Goal: Task Accomplishment & Management: Complete application form

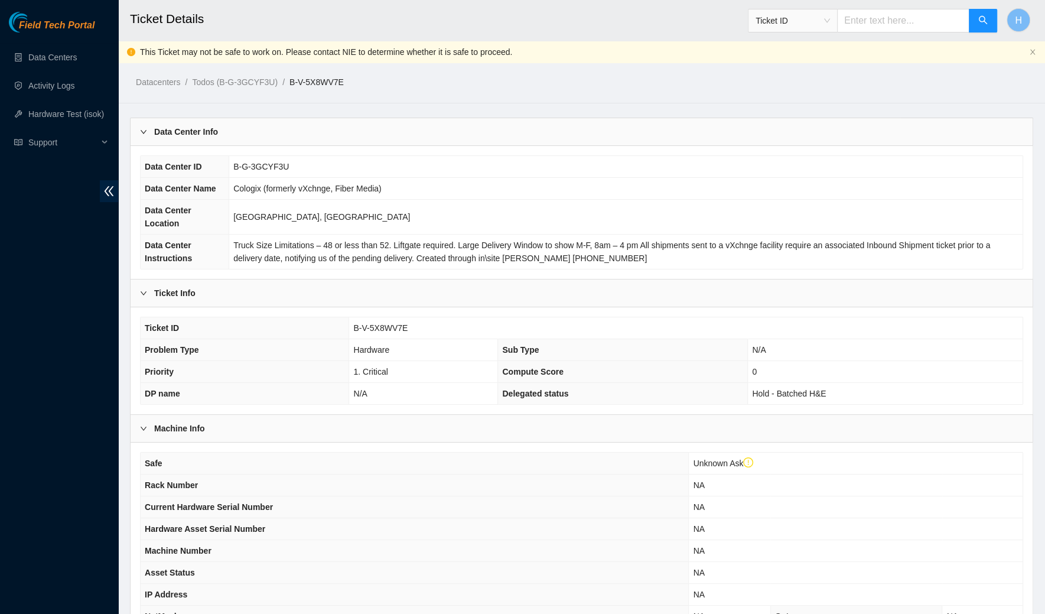
click at [340, 137] on div "Data Center Info" at bounding box center [582, 131] width 902 height 27
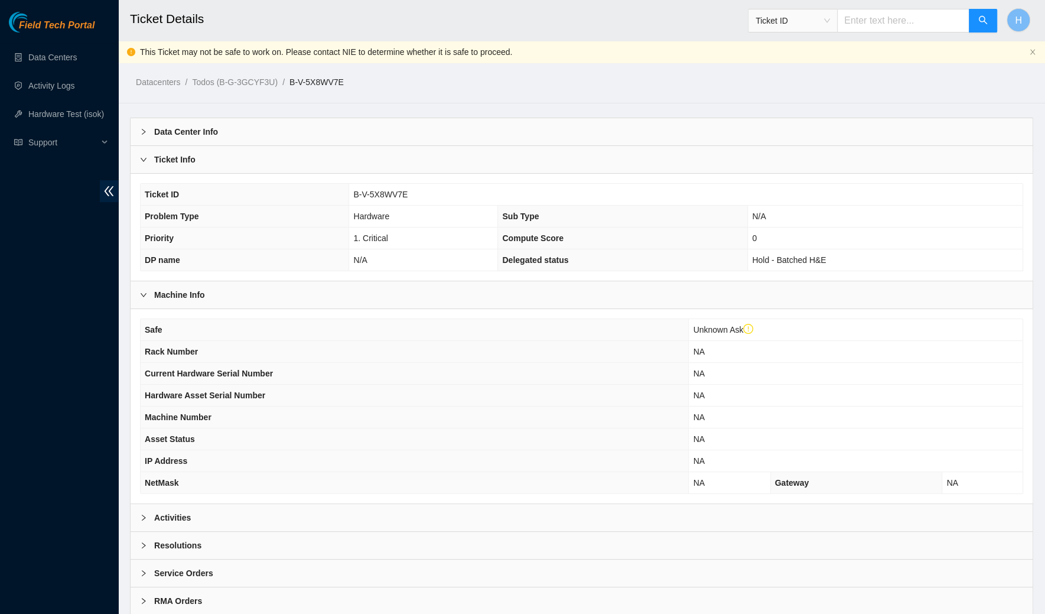
click at [333, 168] on div "Ticket Info" at bounding box center [582, 159] width 902 height 27
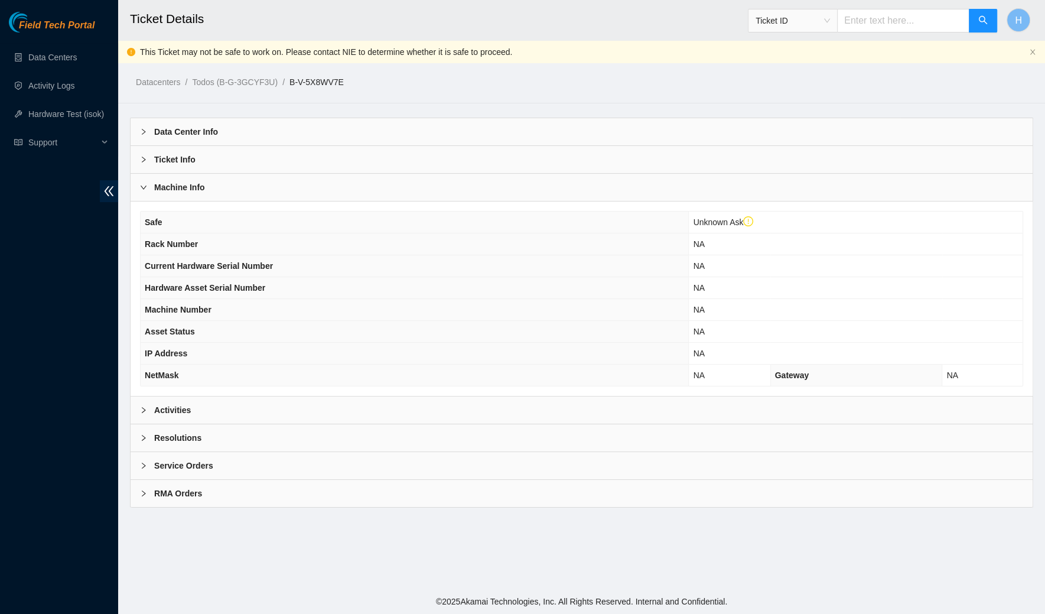
click at [333, 183] on div "Machine Info" at bounding box center [582, 187] width 902 height 27
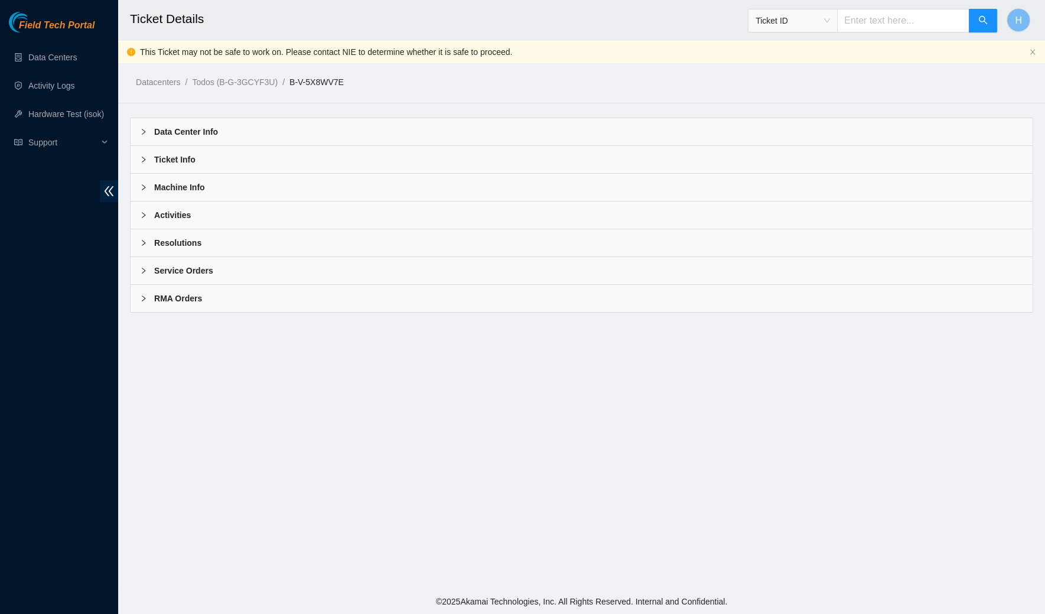
click at [314, 223] on div "Activities" at bounding box center [582, 215] width 902 height 27
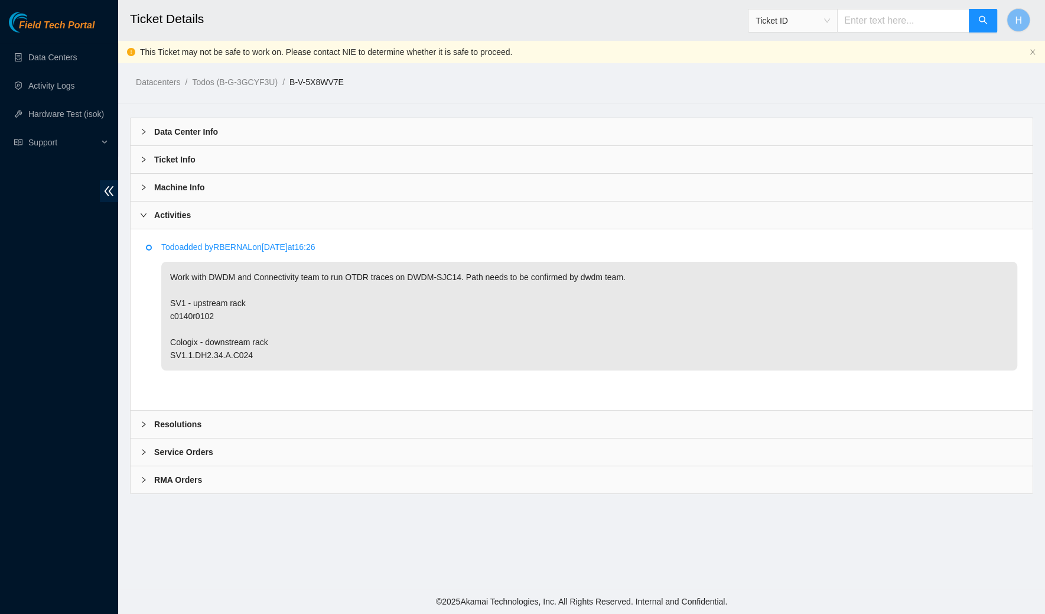
click at [291, 416] on div "Resolutions" at bounding box center [582, 424] width 902 height 27
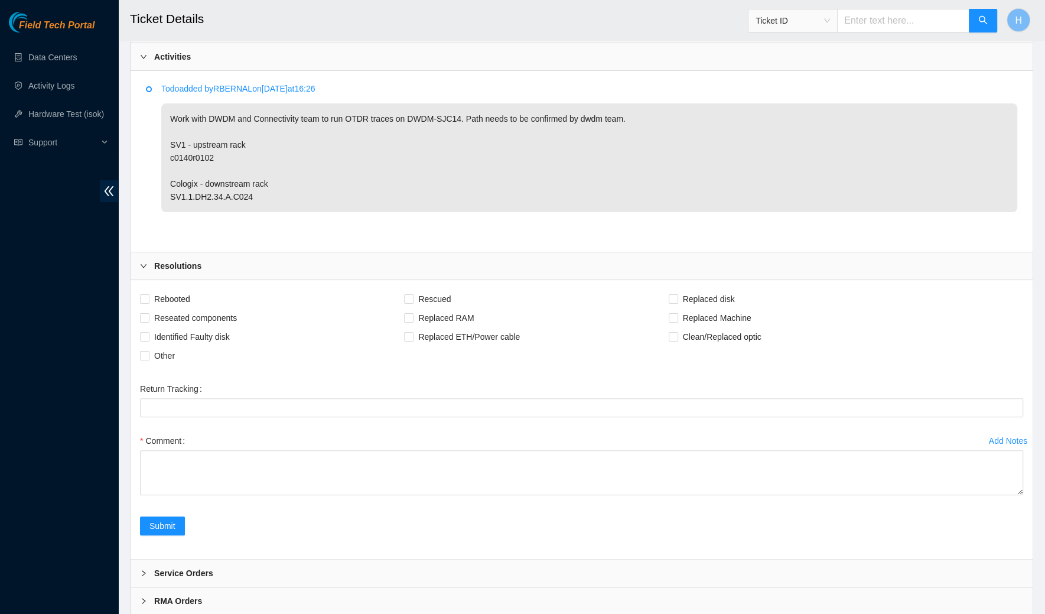
scroll to position [193, 0]
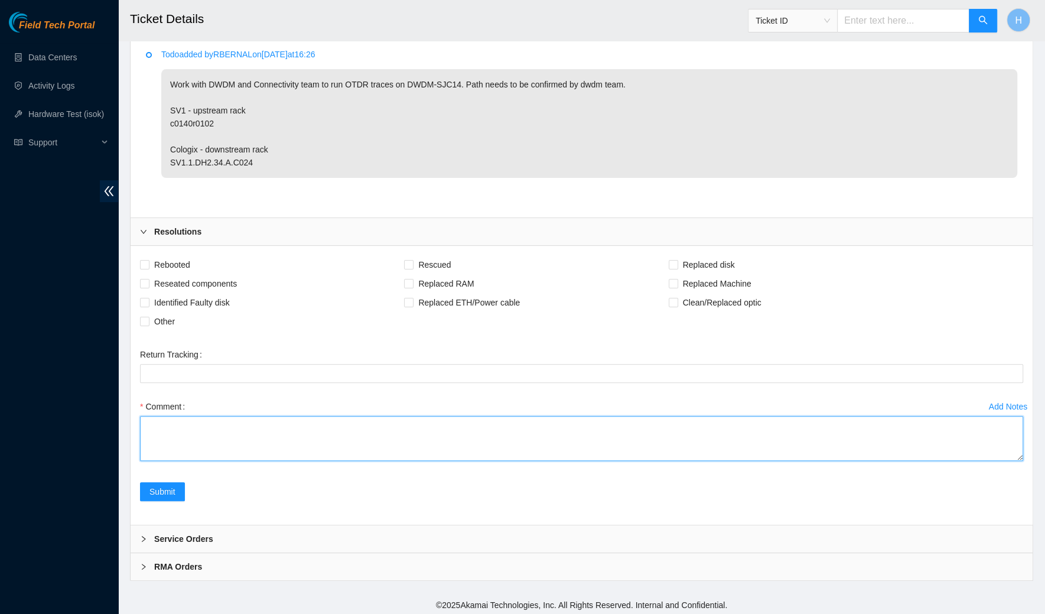
click at [842, 436] on textarea "Comment" at bounding box center [582, 438] width 884 height 45
paste textarea "Worked with DWDM team Johan, Ray, Mark and Phillip Gathered all tools and equip…"
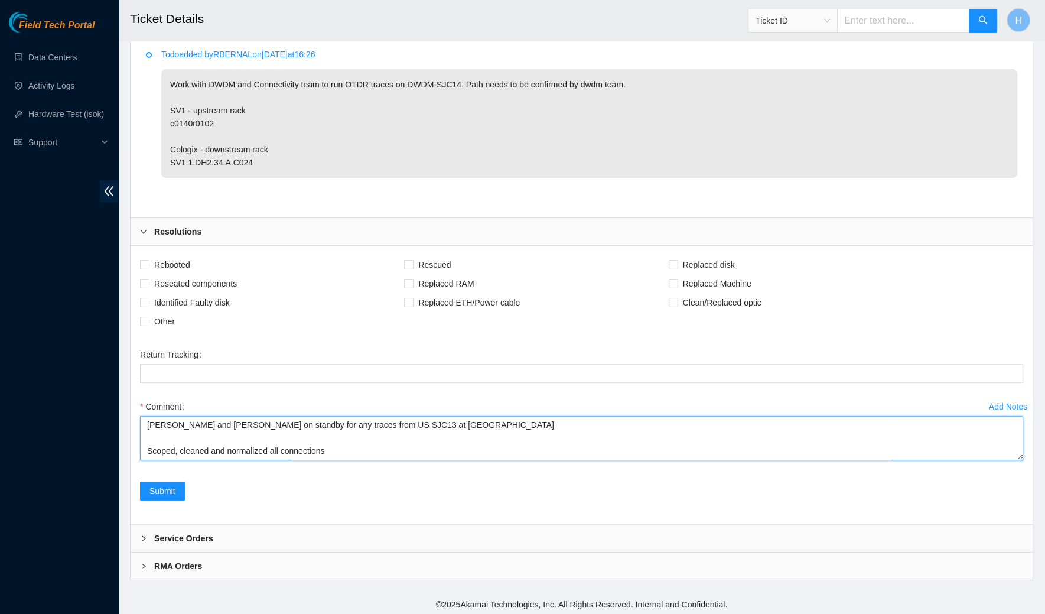
scroll to position [178, 0]
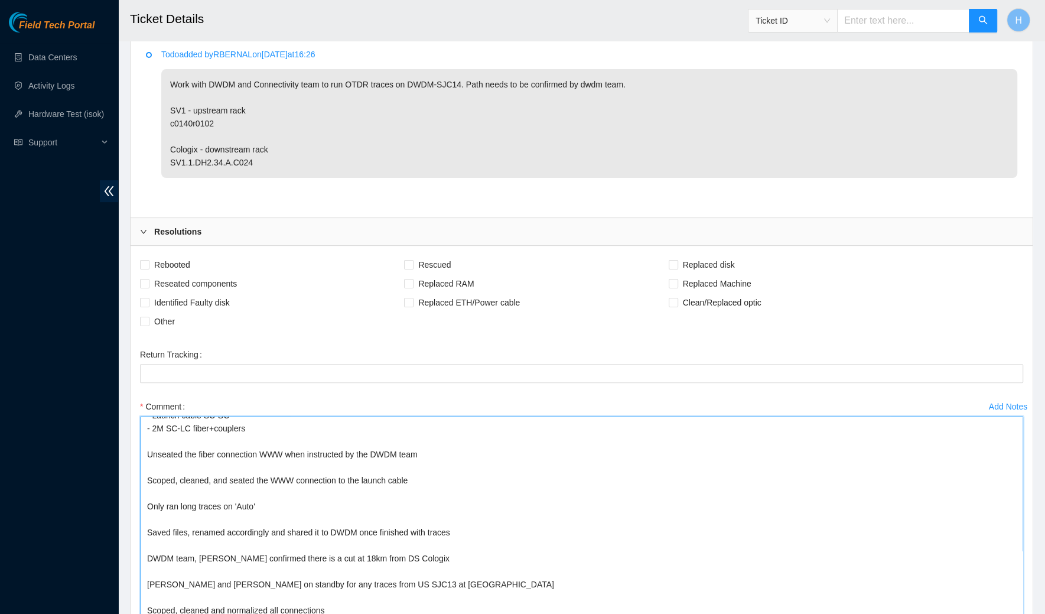
drag, startPoint x: 1019, startPoint y: 453, endPoint x: 1028, endPoint y: 613, distance: 160.4
click at [1028, 613] on div "Add Notes Comment Worked with DWDM team Johan, Ray, Mark and Phillip Gathered a…" at bounding box center [581, 519] width 893 height 244
click at [343, 530] on textarea "Worked with DWDM team Johan, Ray, Mark and Phillip Gathered all tools and equip…" at bounding box center [582, 518] width 884 height 204
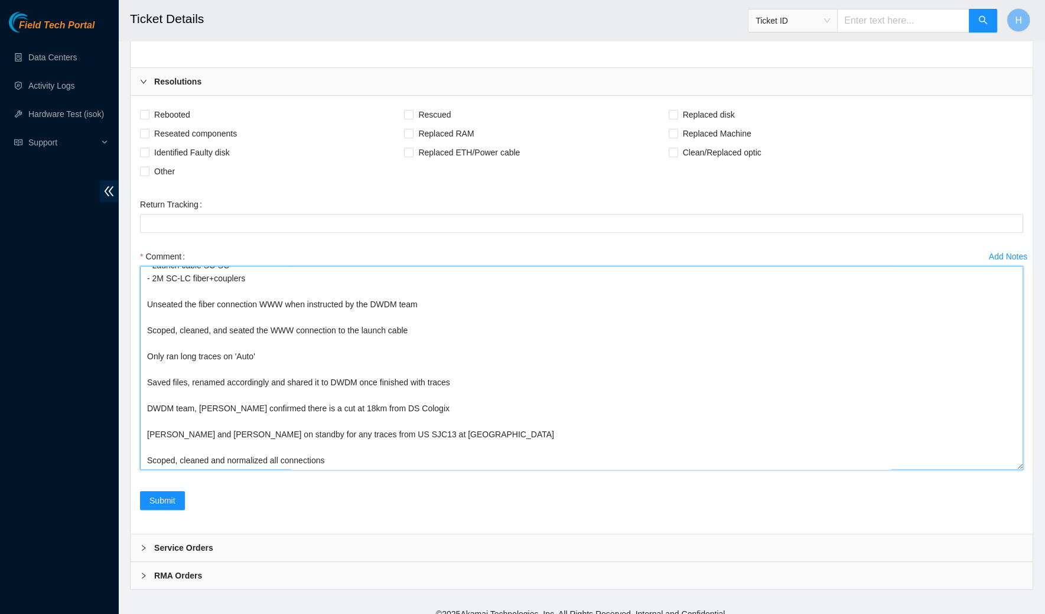
scroll to position [352, 0]
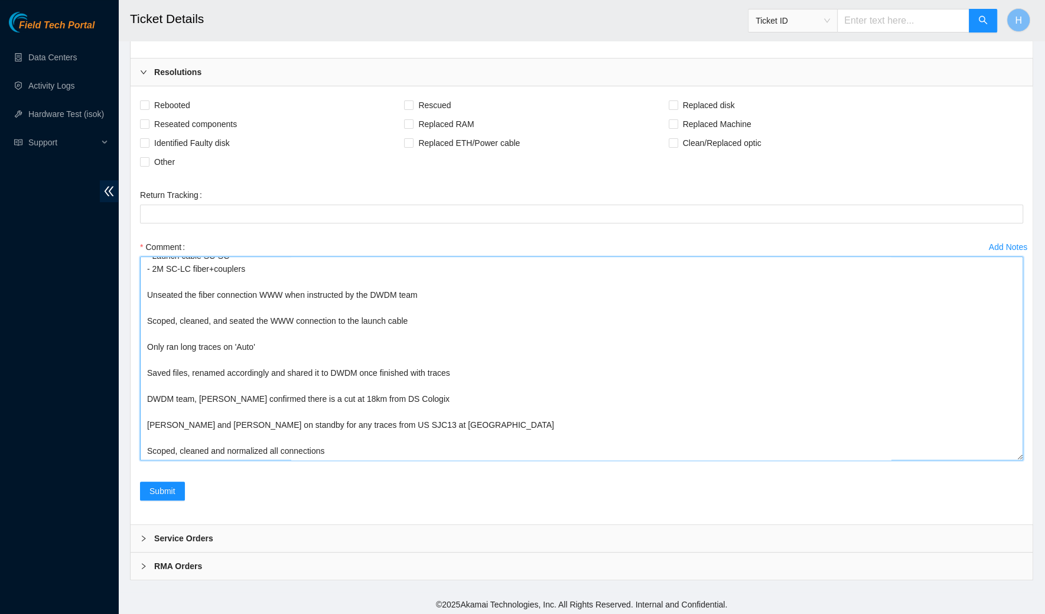
click at [648, 350] on textarea "Worked with DWDM team Johan, Ray, Mark and Phillip Gathered all tools and equip…" at bounding box center [582, 358] width 884 height 204
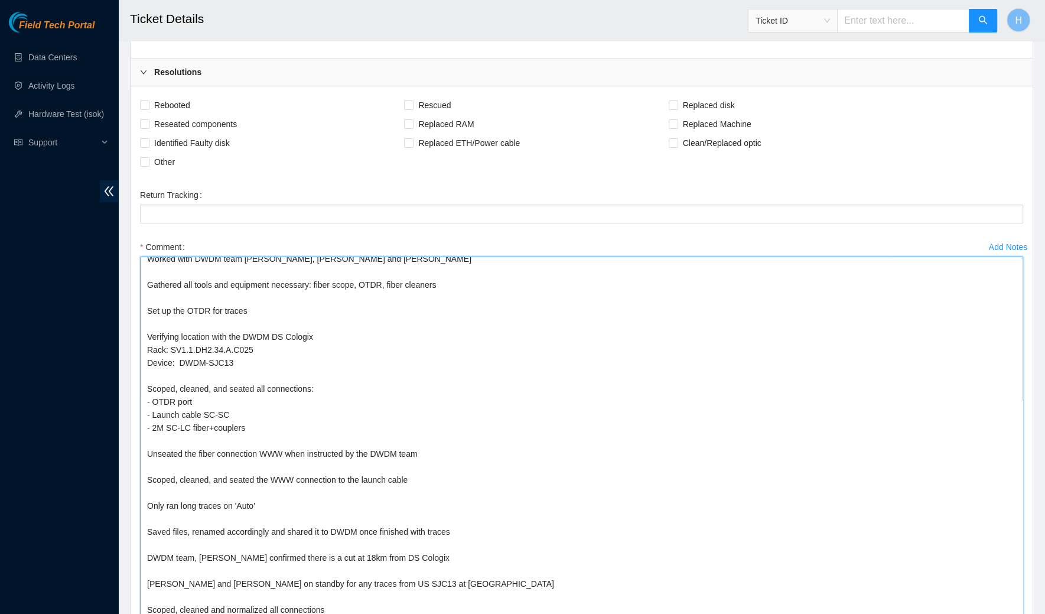
scroll to position [20, 0]
drag, startPoint x: 1017, startPoint y: 454, endPoint x: 943, endPoint y: 613, distance: 175.8
click at [943, 613] on textarea "Worked with DWDM team Johan, Ray, Mark and Phillip Gathered all tools and equip…" at bounding box center [582, 437] width 884 height 363
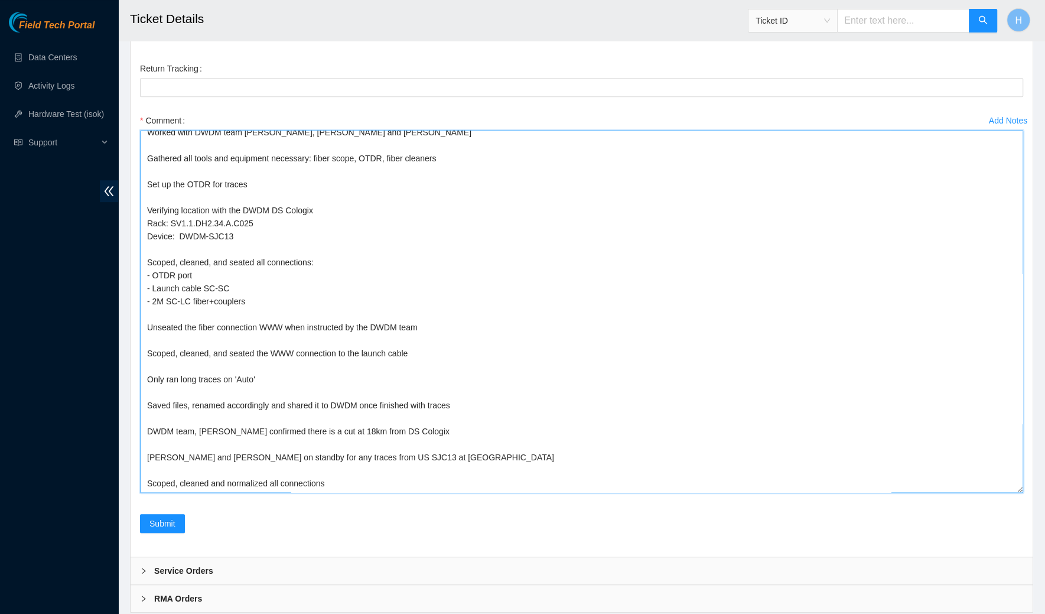
scroll to position [482, 0]
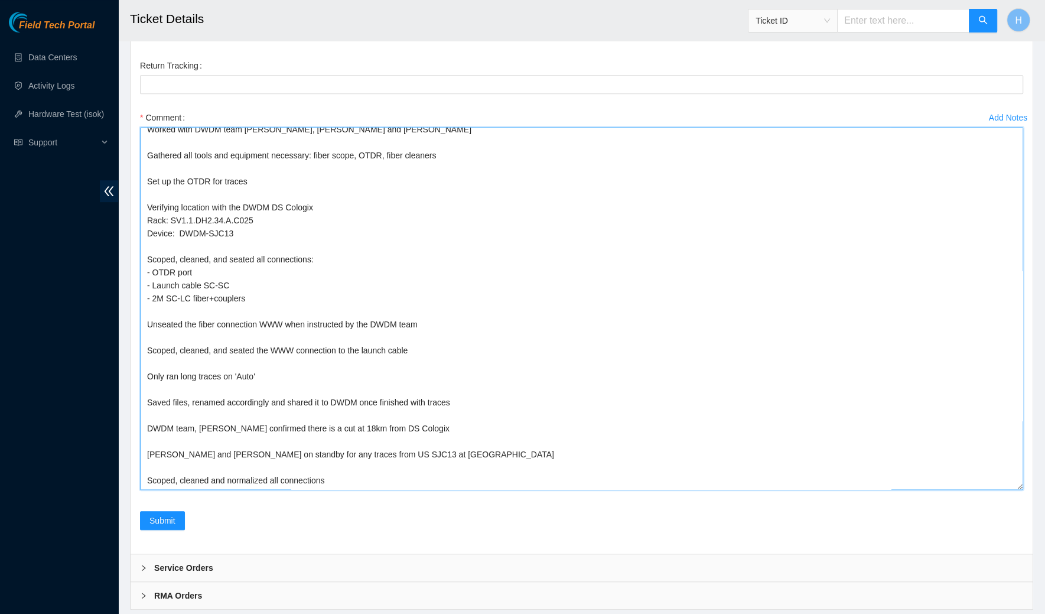
click at [180, 362] on textarea "Worked with DWDM team Johan, Ray, Mark and Phillip Gathered all tools and equip…" at bounding box center [582, 308] width 884 height 363
click at [288, 358] on textarea "Worked with DWDM team Johan, Ray, Mark and Phillip Gathered all tools and equip…" at bounding box center [582, 308] width 884 height 363
click at [248, 411] on textarea "Worked with DWDM team Johan, Ray, Mark and Phillip Gathered all tools and equip…" at bounding box center [582, 308] width 884 height 363
click at [300, 414] on textarea "Worked with DWDM team Johan, Ray, Mark and Phillip Gathered all tools and equip…" at bounding box center [582, 308] width 884 height 363
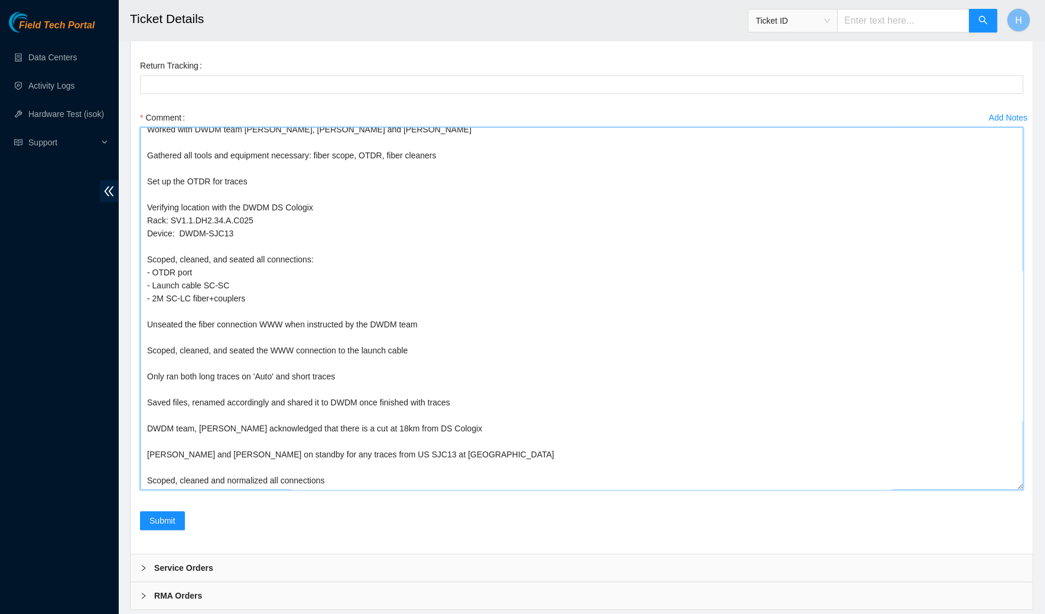
click at [174, 360] on textarea "Worked with DWDM team Johan, Ray, Mark and Phillip Gathered all tools and equip…" at bounding box center [582, 308] width 884 height 363
click at [158, 362] on textarea "Worked with DWDM team Johan, Ray, Mark and Phillip Gathered all tools and equip…" at bounding box center [582, 308] width 884 height 363
drag, startPoint x: 170, startPoint y: 362, endPoint x: 132, endPoint y: 362, distance: 37.2
click at [132, 362] on div "Rebooted Rescued Replaced disk Reseated components Replaced RAM Replaced Machin…" at bounding box center [582, 255] width 902 height 597
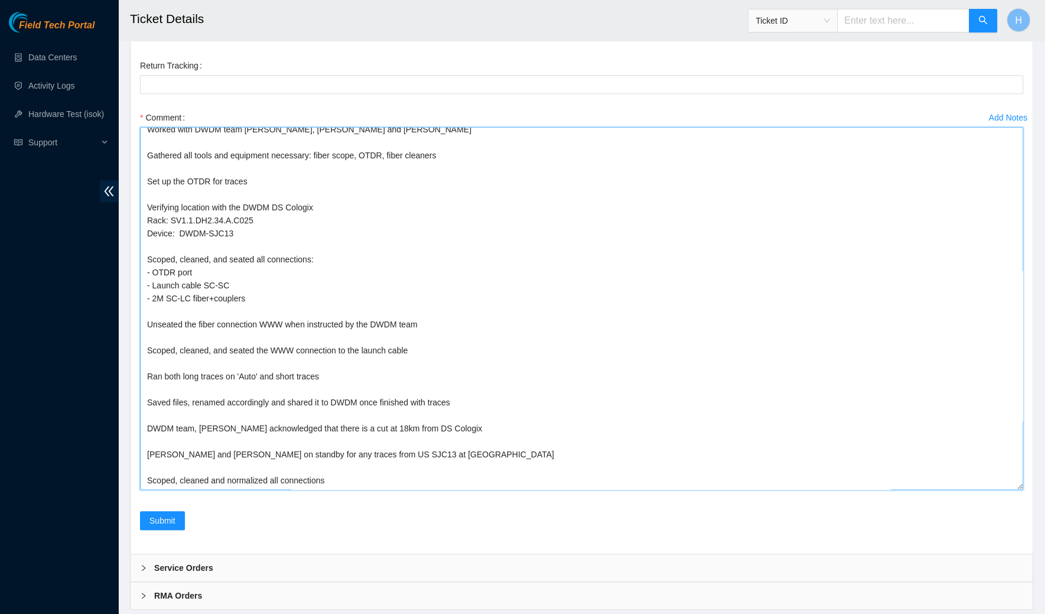
click at [213, 305] on textarea "Worked with DWDM team Johan, Ray, Mark and Phillip Gathered all tools and equip…" at bounding box center [582, 308] width 884 height 363
click at [368, 359] on textarea "Worked with DWDM team Johan, Ray, Mark and Phillip Gathered all tools and equip…" at bounding box center [582, 308] width 884 height 363
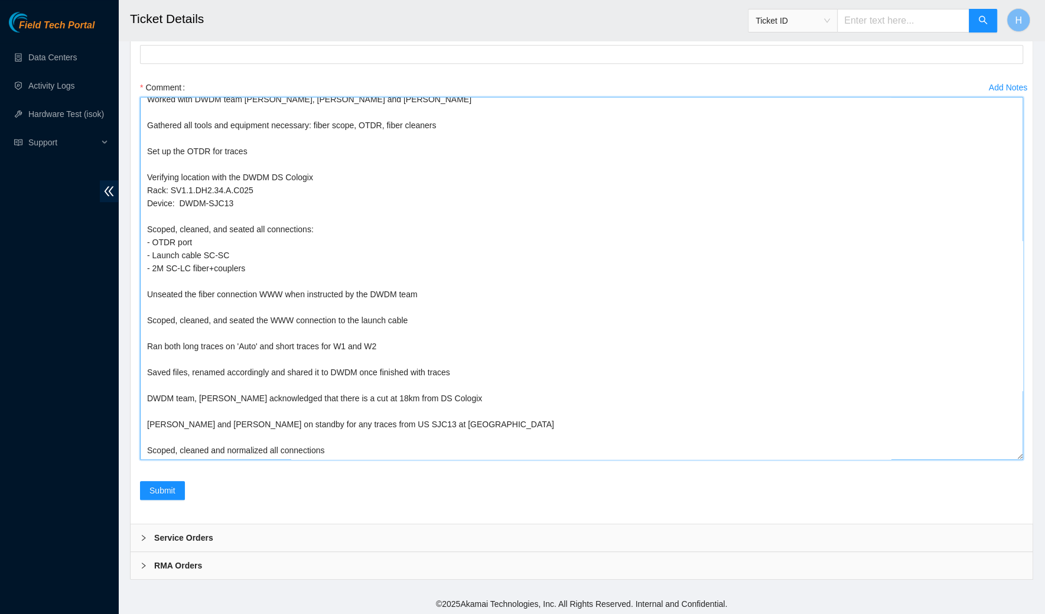
click at [423, 408] on textarea "Worked with DWDM team Johan, Ray, Mark and Phillip Gathered all tools and equip…" at bounding box center [582, 278] width 884 height 363
click at [210, 409] on textarea "Worked with DWDM team Johan, Ray, Mark and Phillip Gathered all tools and equip…" at bounding box center [582, 278] width 884 height 363
click at [374, 426] on textarea "Worked with DWDM team Johan, Ray, Mark and Phillip Gathered all tools and equip…" at bounding box center [582, 278] width 884 height 363
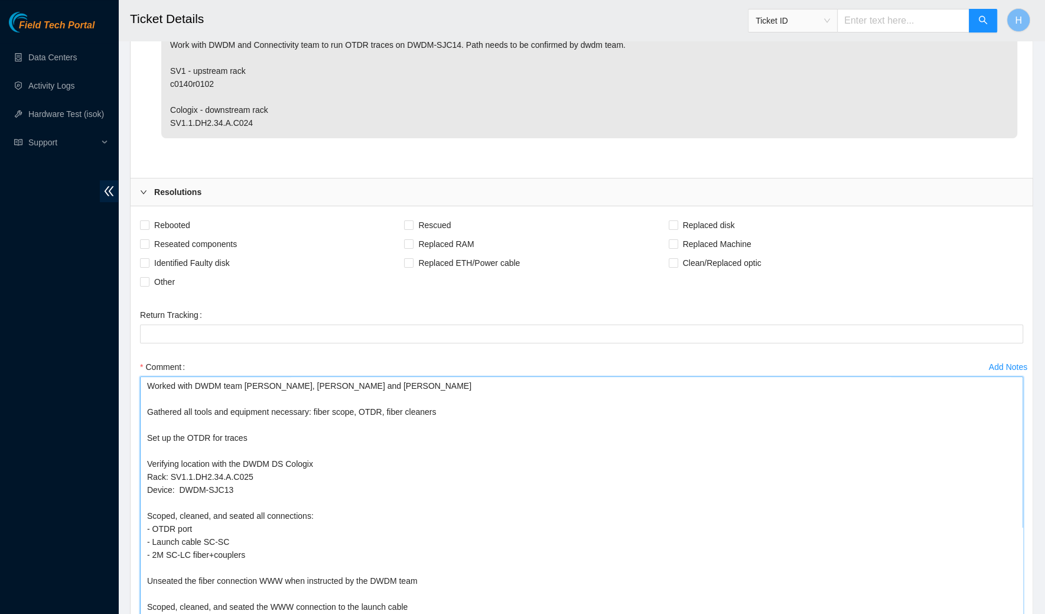
scroll to position [0, 0]
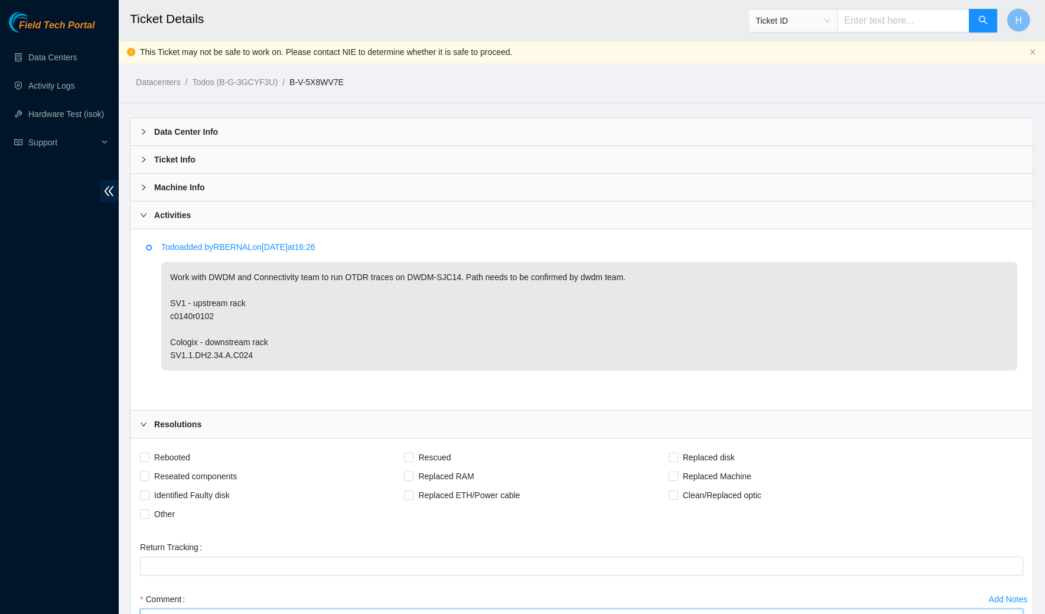
type textarea "Worked with DWDM team Johan, Ray, Mark and Phillip Gathered all tools and equip…"
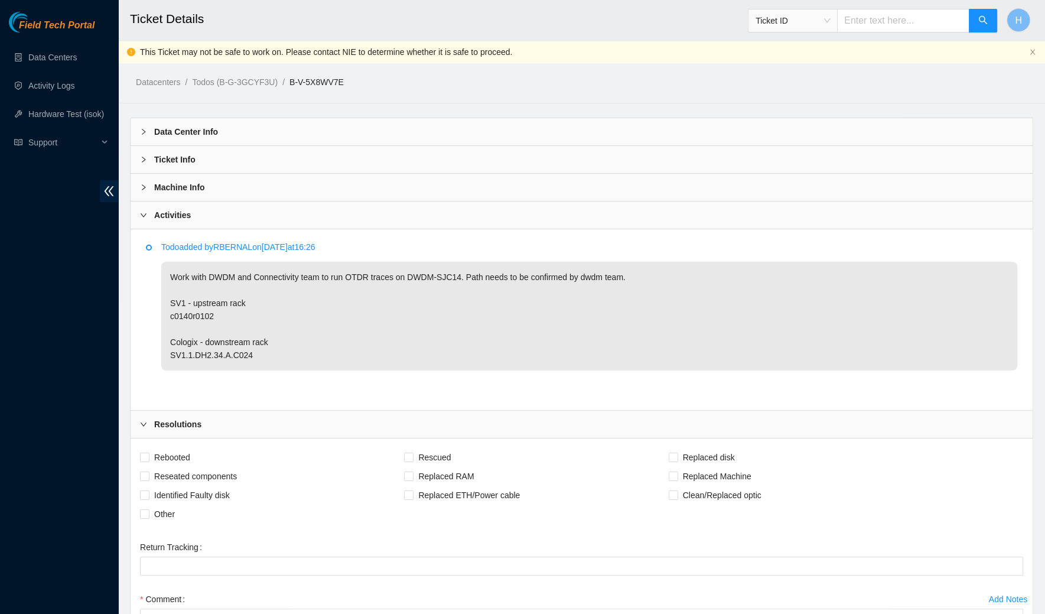
click at [326, 75] on div "Datacenters / Todos (B-G-3GCYF3U) / B-V-5X8WV7E /" at bounding box center [466, 55] width 696 height 66
click at [326, 80] on link "B-V-5X8WV7E" at bounding box center [317, 81] width 54 height 9
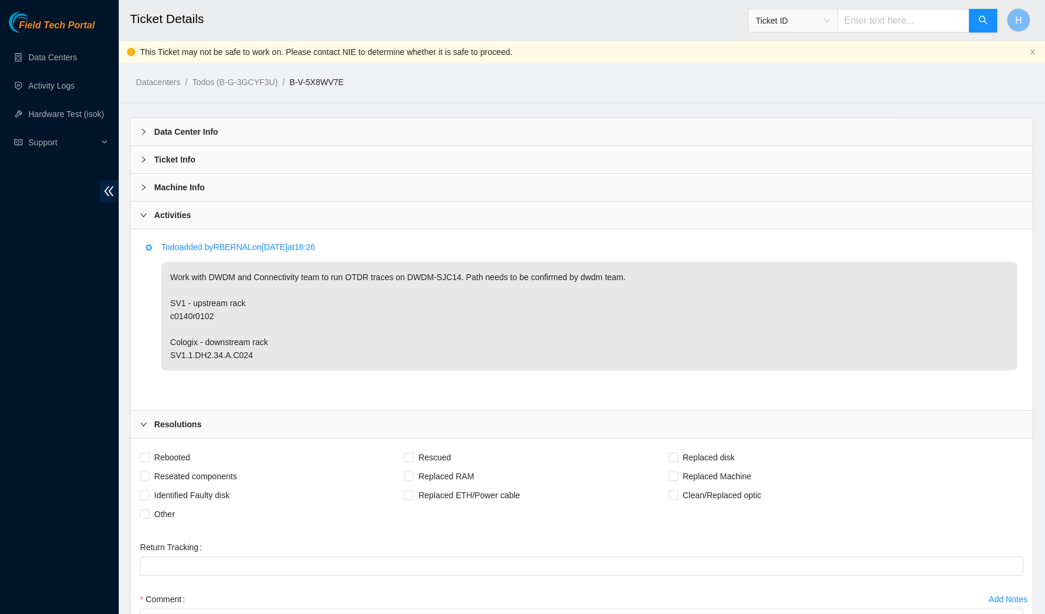
click at [356, 79] on ol "Datacenters / Todos (B-G-3GCYF3U) / B-V-5X8WV7E /" at bounding box center [475, 82] width 678 height 13
drag, startPoint x: 362, startPoint y: 80, endPoint x: 299, endPoint y: 85, distance: 62.8
click at [299, 85] on ol "Datacenters / Todos (B-G-3GCYF3U) / B-V-5X8WV7E /" at bounding box center [475, 82] width 678 height 13
copy link "B-V-5X8WV7E"
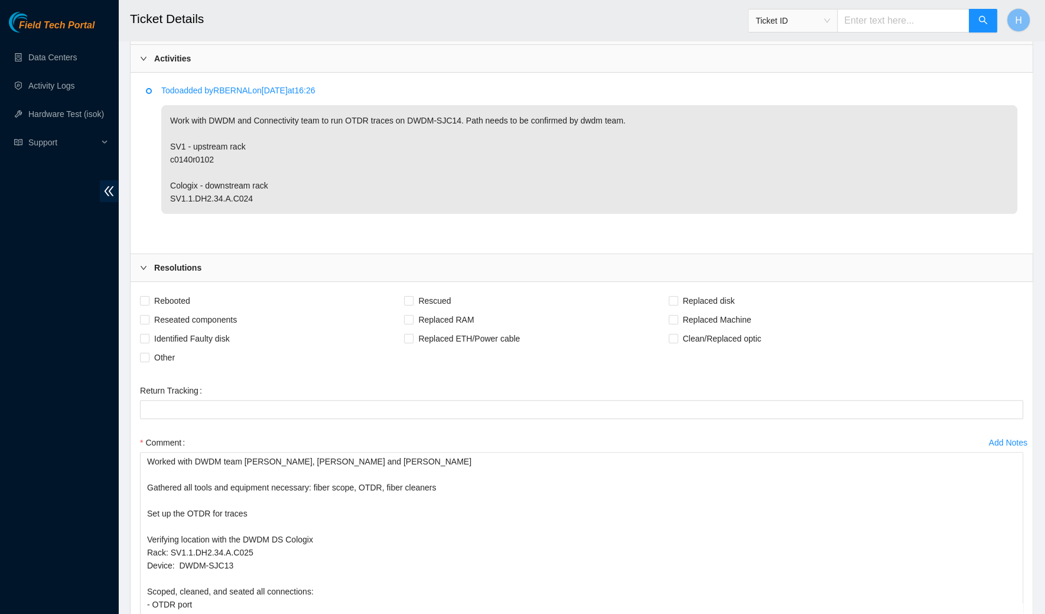
scroll to position [512, 0]
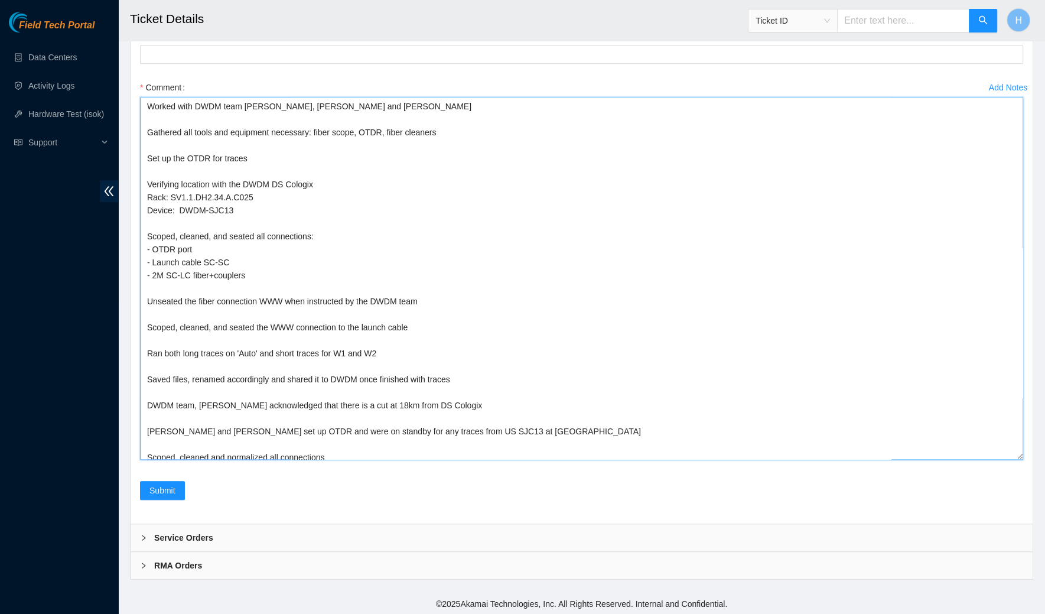
click at [233, 308] on textarea "Worked with DWDM team Johan, Ray, Mark and Phillip Gathered all tools and equip…" at bounding box center [582, 278] width 884 height 363
click at [559, 408] on textarea "Worked with DWDM team Johan, Ray, Mark and Phillip Gathered all tools and equip…" at bounding box center [582, 278] width 884 height 363
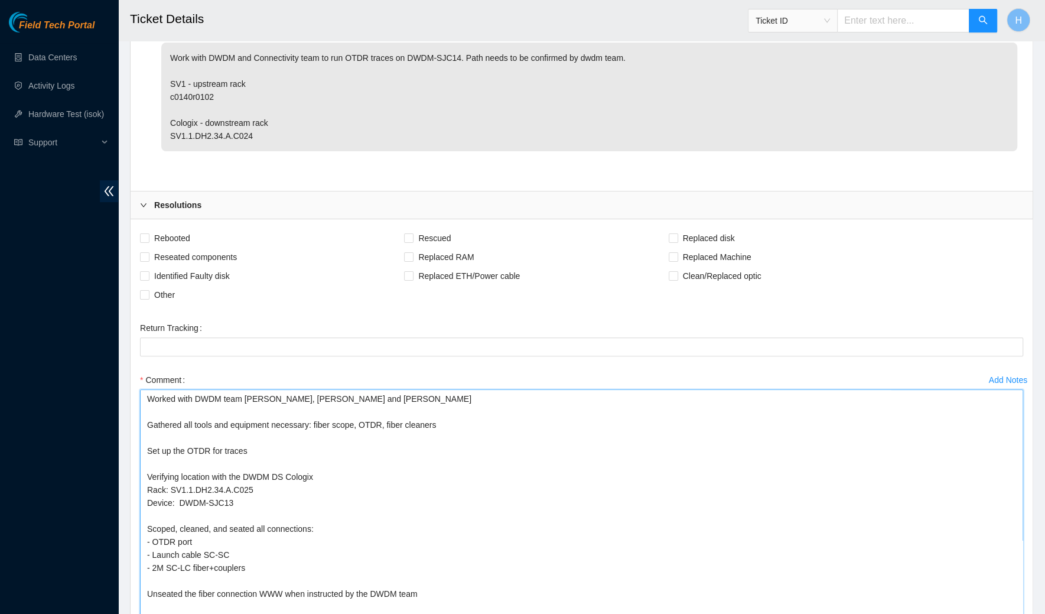
scroll to position [352, 0]
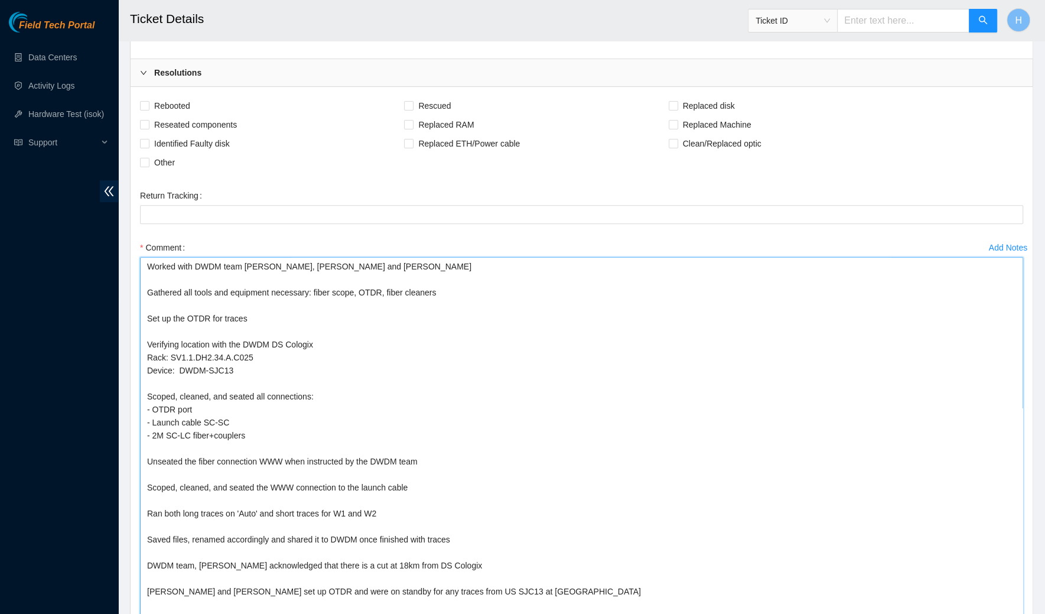
click at [426, 394] on textarea "Worked with DWDM team Johan, Ray, Mark and Phillip Gathered all tools and equip…" at bounding box center [582, 438] width 884 height 363
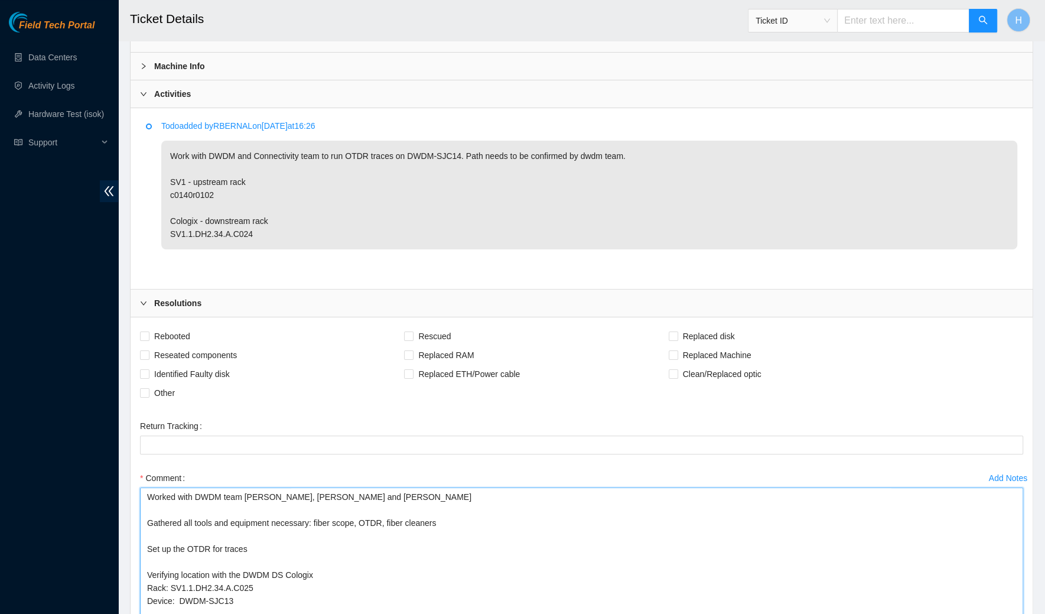
scroll to position [122, 0]
click at [178, 356] on span "Reseated components" at bounding box center [196, 354] width 92 height 19
click at [148, 356] on input "Reseated components" at bounding box center [144, 353] width 8 height 8
checkbox input "true"
click at [181, 377] on span "Identified Faulty disk" at bounding box center [192, 372] width 85 height 19
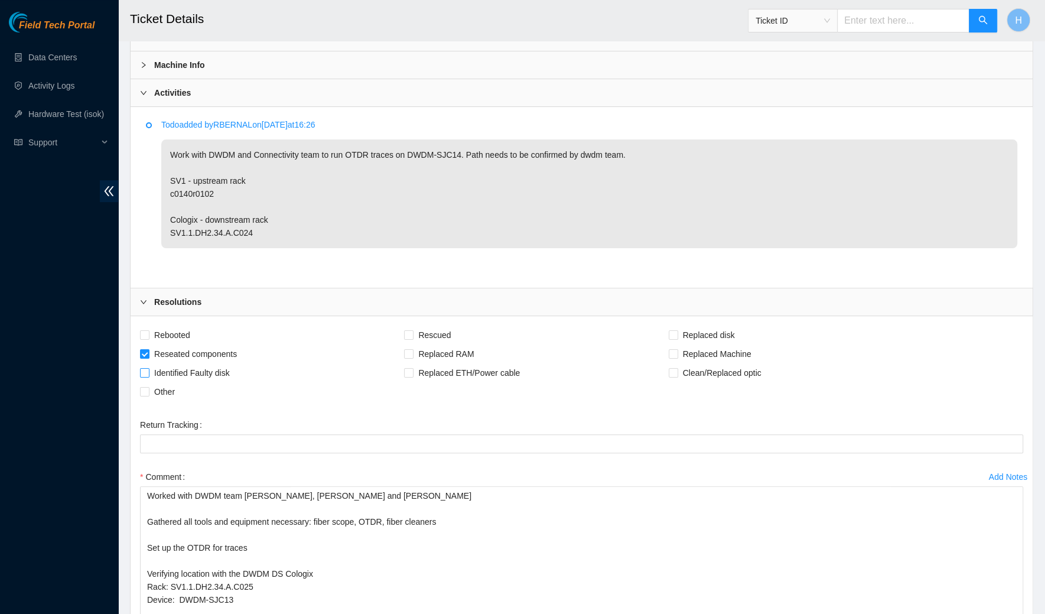
click at [148, 376] on input "Identified Faulty disk" at bounding box center [144, 372] width 8 height 8
click at [181, 377] on span "Identified Faulty disk" at bounding box center [192, 372] width 85 height 19
click at [148, 376] on input "Identified Faulty disk" at bounding box center [144, 372] width 8 height 8
checkbox input "false"
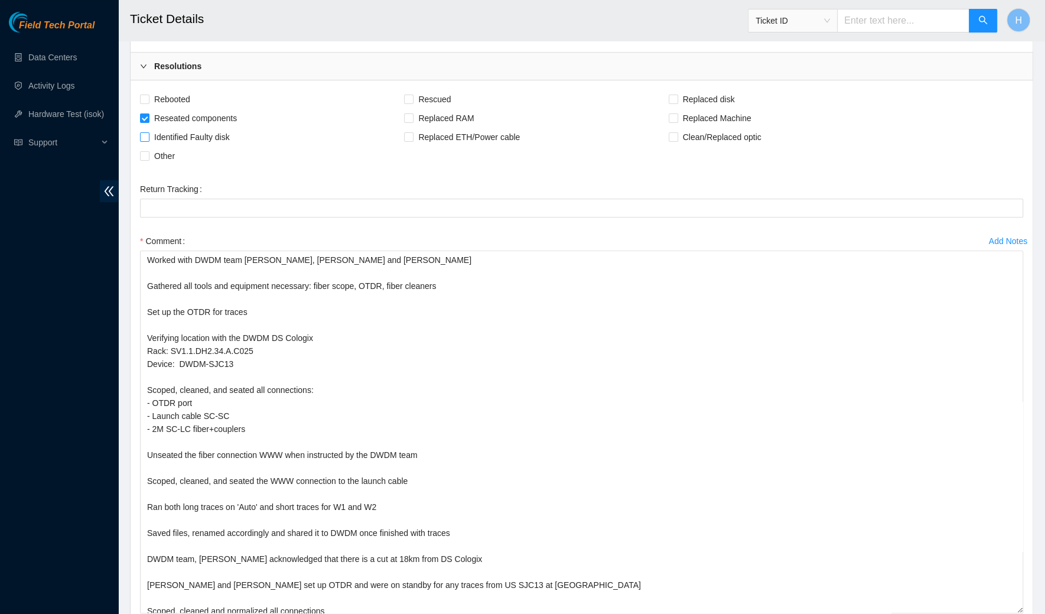
scroll to position [512, 0]
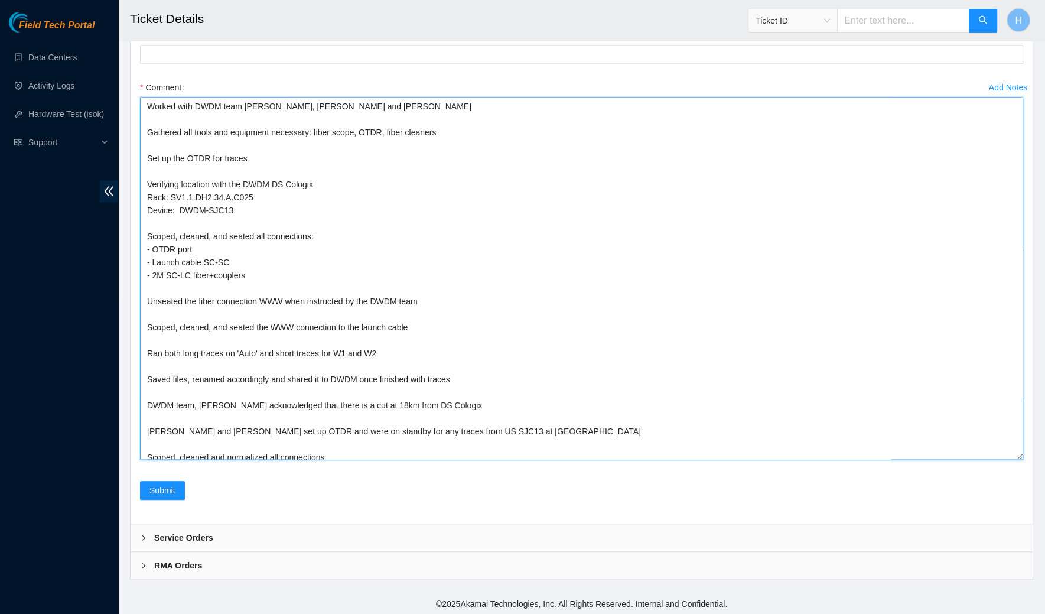
click at [235, 214] on textarea "Worked with DWDM team Johan, Ray, Mark and Phillip Gathered all tools and equip…" at bounding box center [582, 278] width 884 height 363
click at [453, 427] on textarea "Worked with DWDM team Johan, Ray, Mark and Phillip Gathered all tools and equip…" at bounding box center [582, 278] width 884 height 363
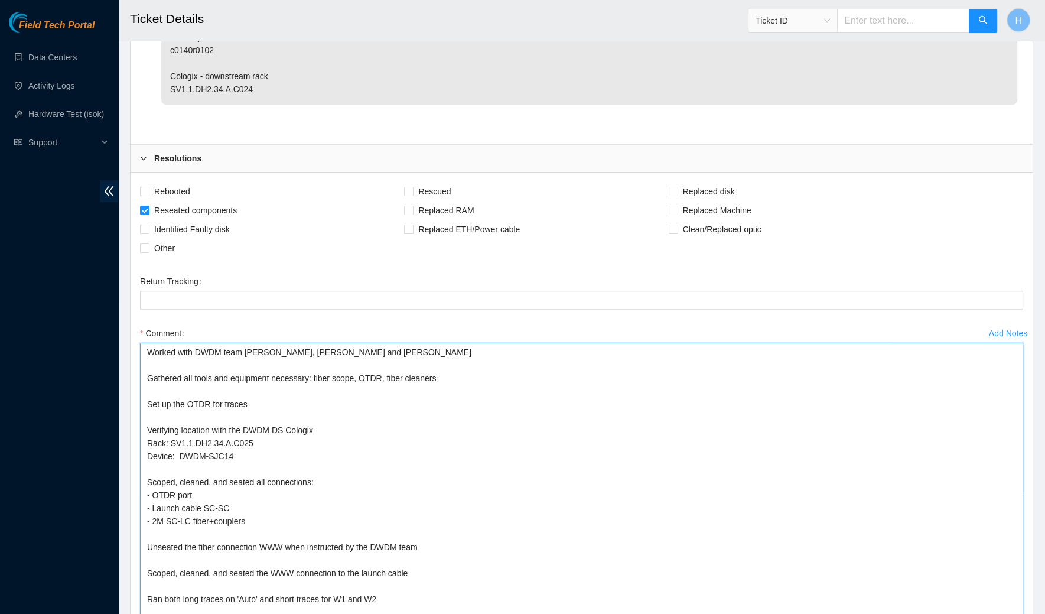
scroll to position [0, 0]
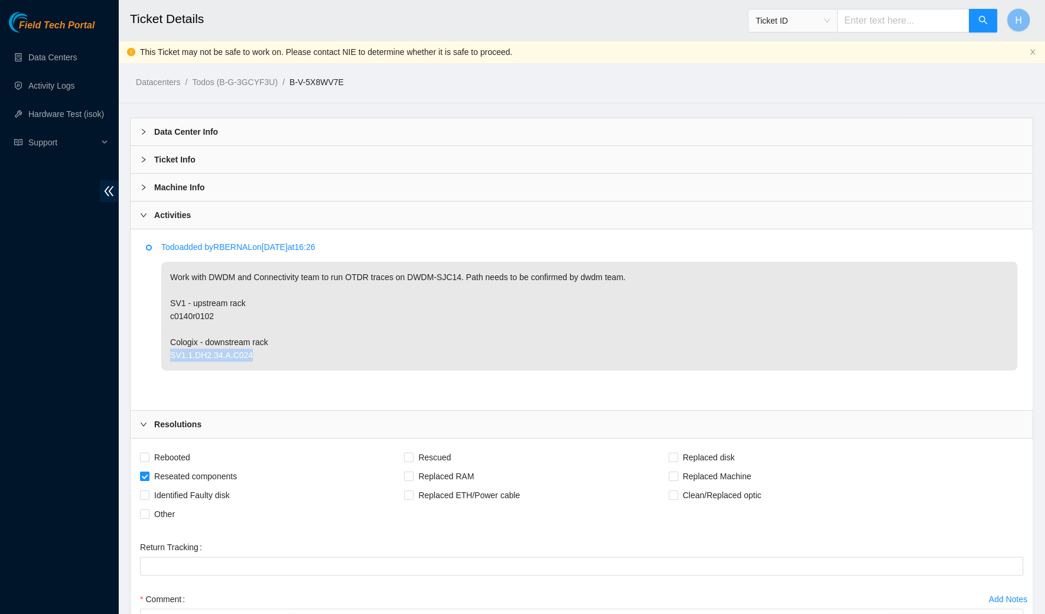
drag, startPoint x: 264, startPoint y: 353, endPoint x: 167, endPoint y: 355, distance: 96.9
click at [167, 355] on p "Work with DWDM and Connectivity team to run OTDR traces on DWDM-SJC14. Path nee…" at bounding box center [589, 316] width 856 height 109
copy p "SV1.1.DH2.34.A.C024"
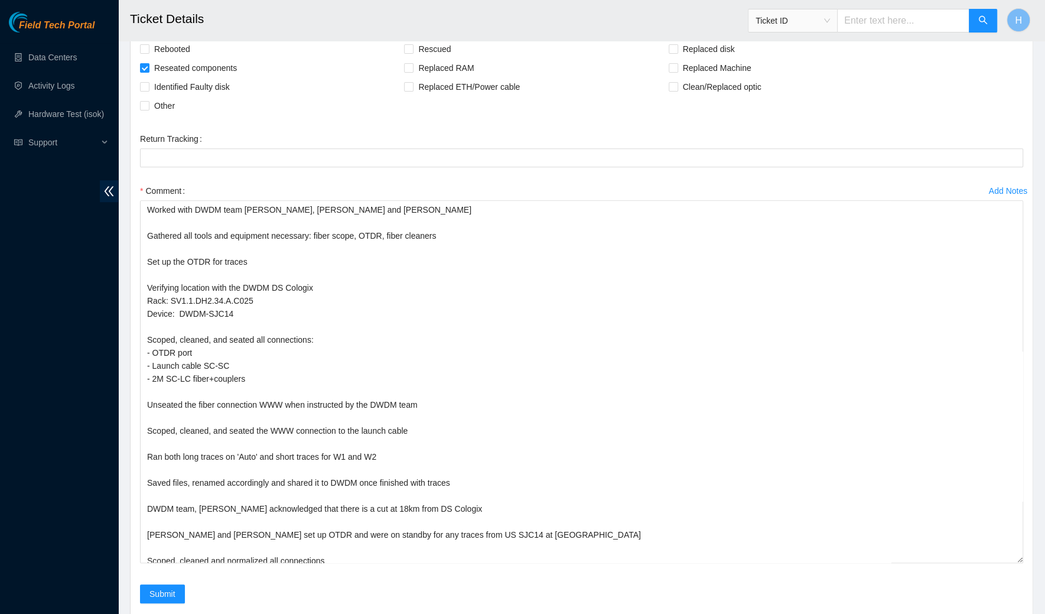
scroll to position [496, 0]
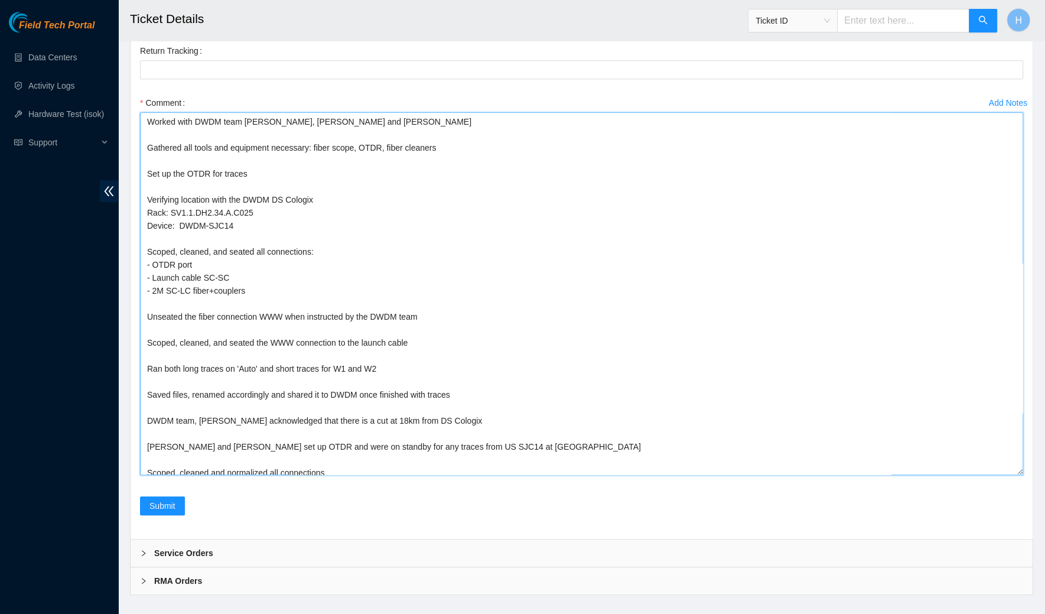
click at [194, 214] on textarea "Worked with DWDM team Johan, Ray, Mark and Phillip Gathered all tools and equip…" at bounding box center [582, 293] width 884 height 363
click at [242, 209] on textarea "Worked with DWDM team Johan, Ray, Mark and Phillip Gathered all tools and equip…" at bounding box center [582, 293] width 884 height 363
drag, startPoint x: 262, startPoint y: 209, endPoint x: 172, endPoint y: 209, distance: 89.8
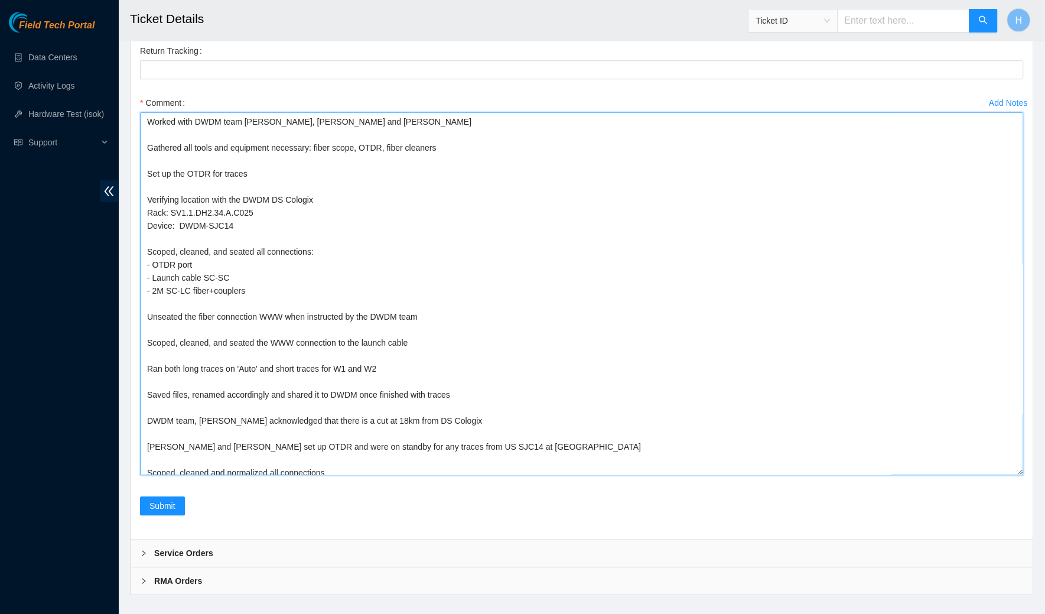
click at [172, 209] on textarea "Worked with DWDM team Johan, Ray, Mark and Phillip Gathered all tools and equip…" at bounding box center [582, 293] width 884 height 363
paste textarea "4"
type textarea "Worked with DWDM team Johan, Ray, Mark and Phillip Gathered all tools and equip…"
click at [638, 315] on textarea "Worked with DWDM team Johan, Ray, Mark and Phillip Gathered all tools and equip…" at bounding box center [582, 293] width 884 height 363
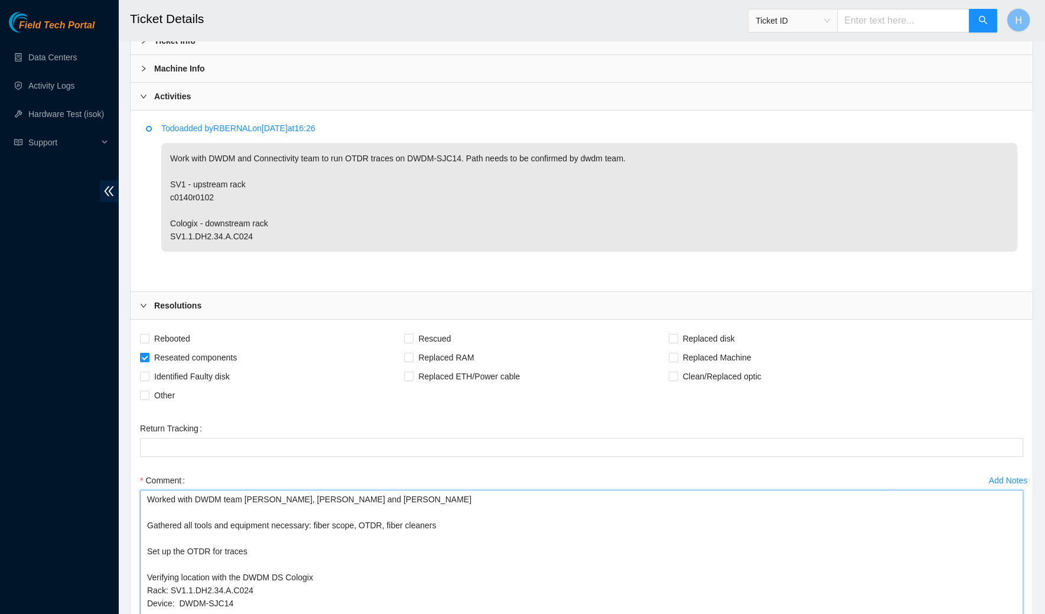
scroll to position [0, 0]
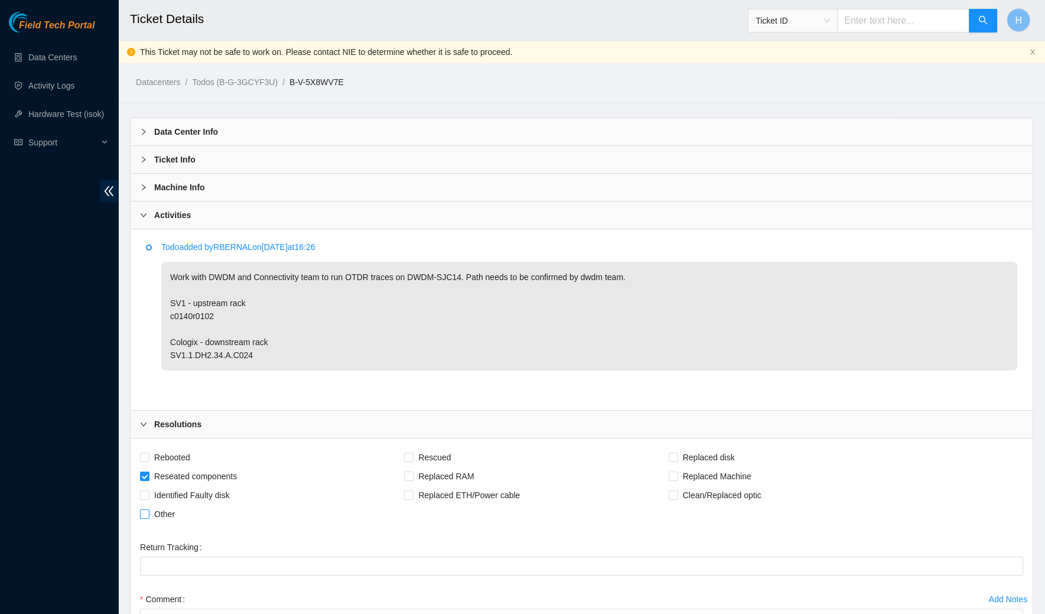
click at [148, 509] on span at bounding box center [144, 513] width 9 height 9
click at [148, 509] on input "Other" at bounding box center [144, 513] width 8 height 8
checkbox input "true"
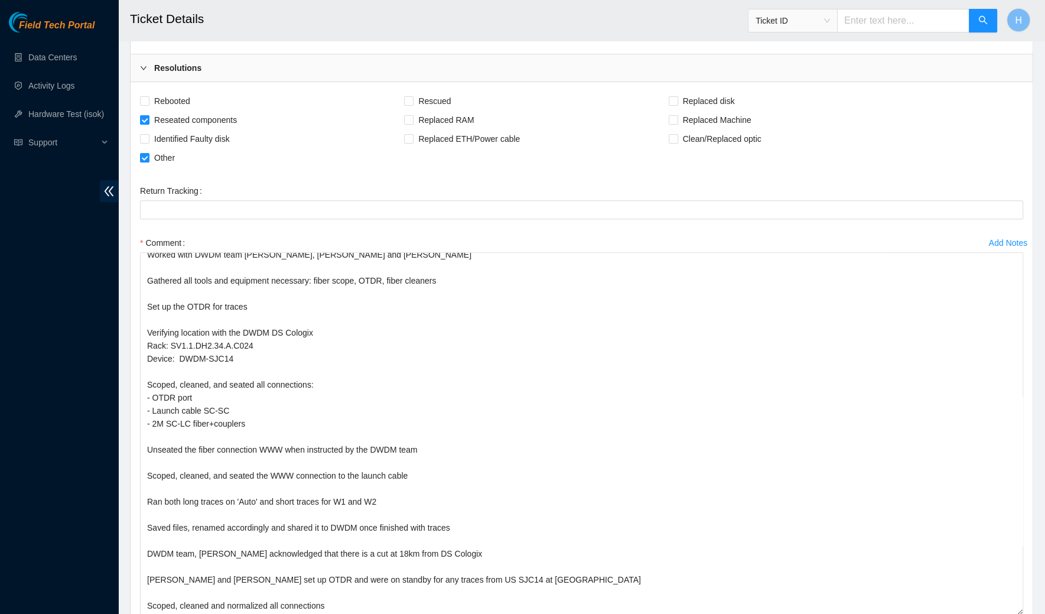
scroll to position [512, 0]
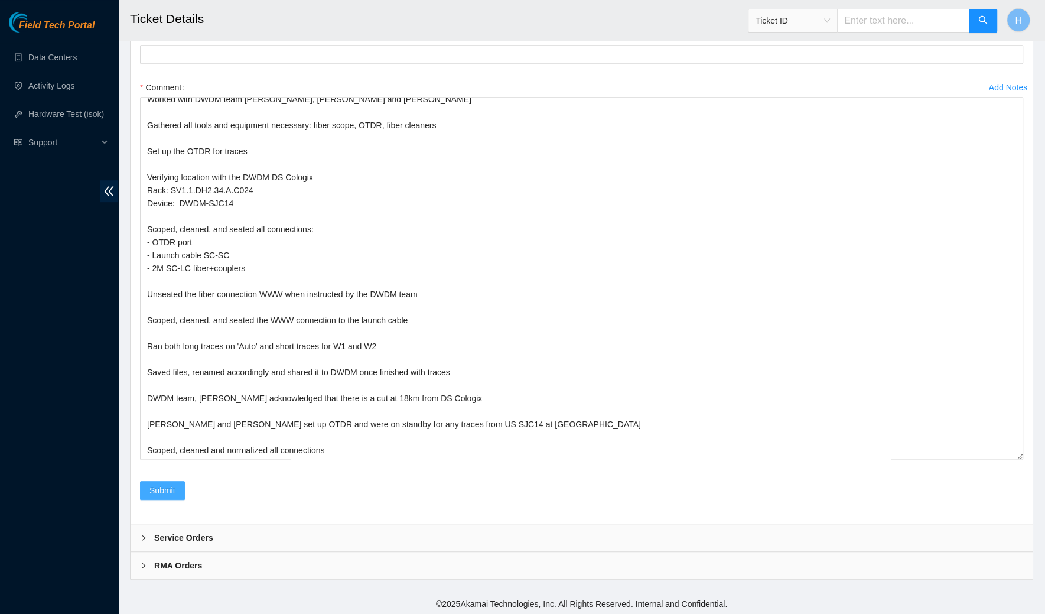
click at [153, 485] on span "Submit" at bounding box center [163, 490] width 26 height 13
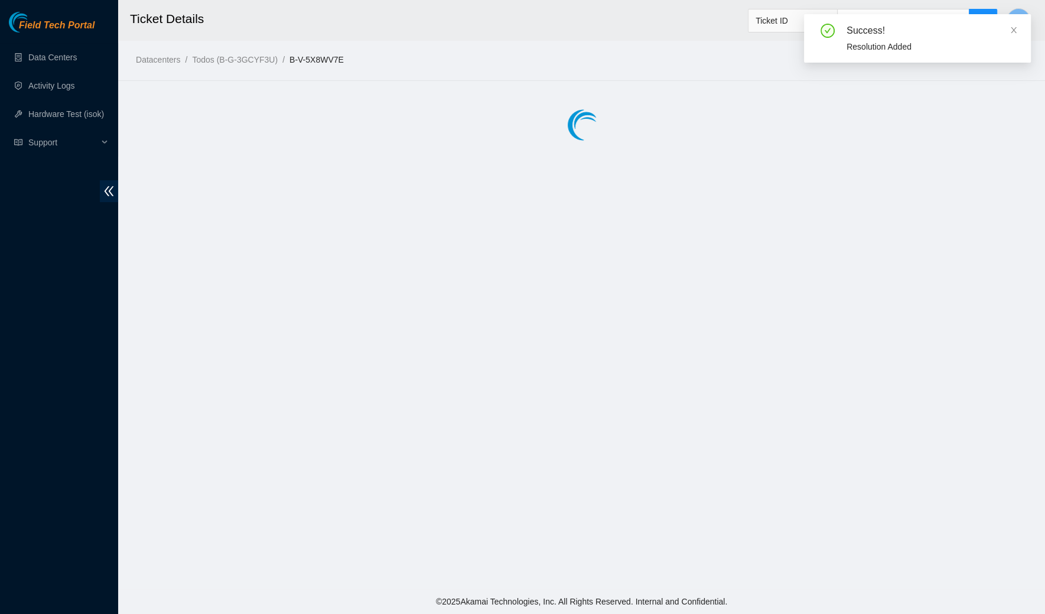
scroll to position [0, 0]
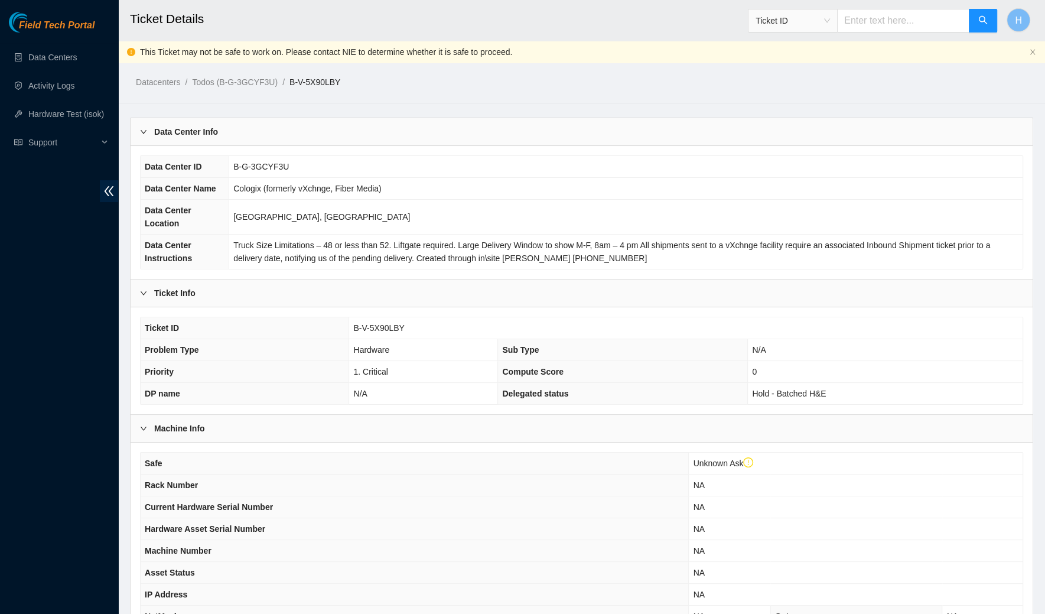
click at [224, 132] on div "Data Center Info" at bounding box center [582, 131] width 902 height 27
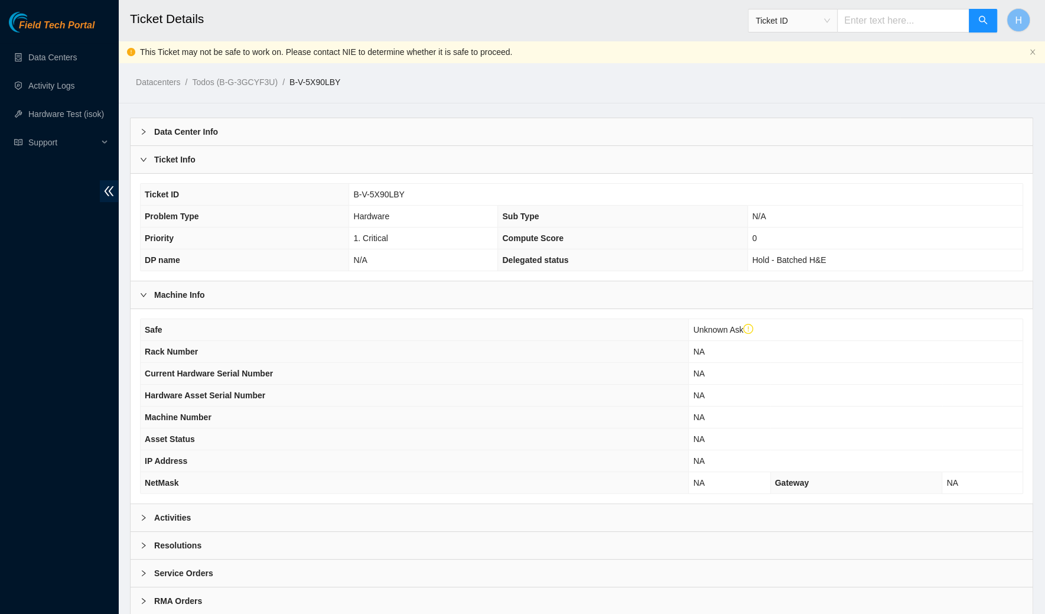
click at [203, 151] on div "Ticket Info" at bounding box center [582, 159] width 902 height 27
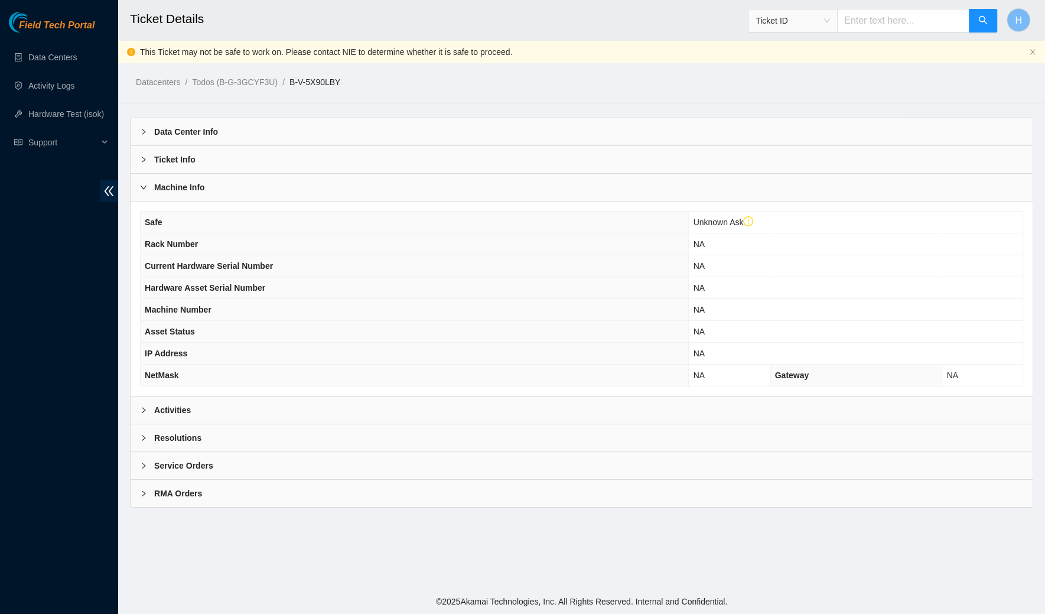
click at [196, 183] on b "Machine Info" at bounding box center [179, 187] width 51 height 13
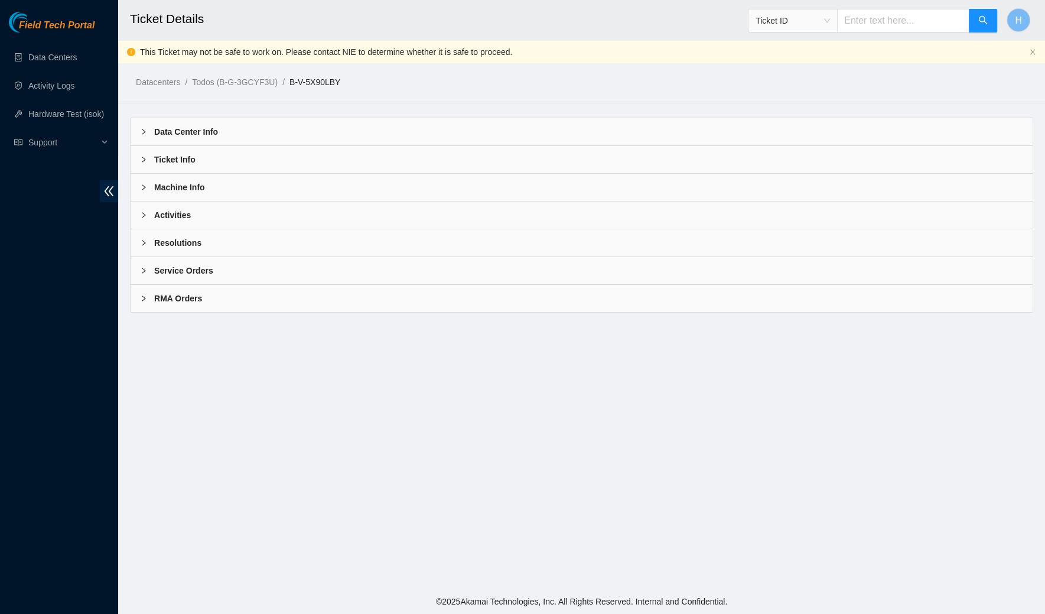
click at [188, 219] on b "Activities" at bounding box center [172, 215] width 37 height 13
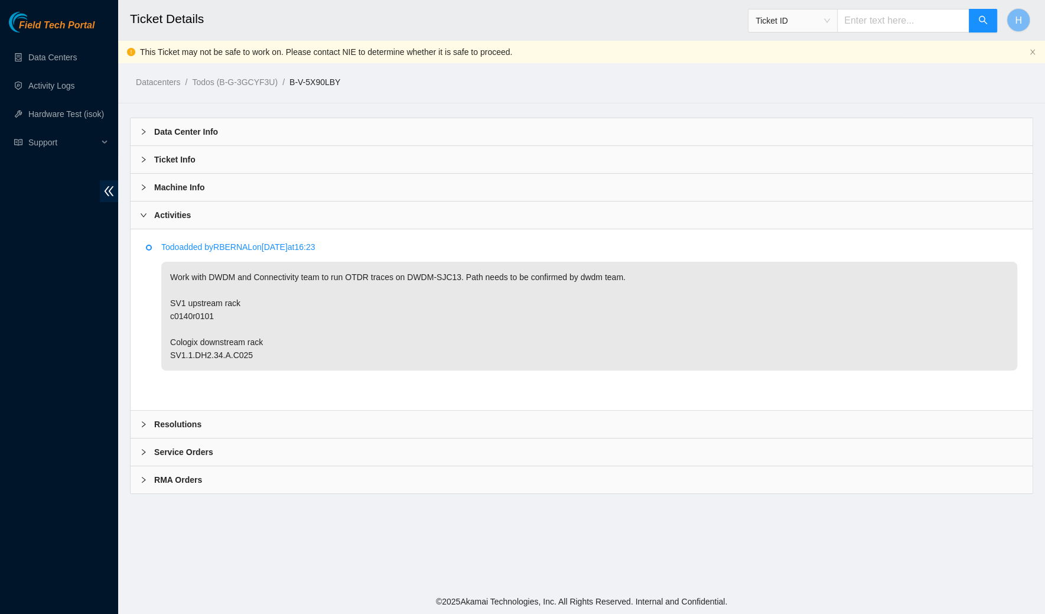
click at [287, 426] on div "Resolutions" at bounding box center [582, 424] width 902 height 27
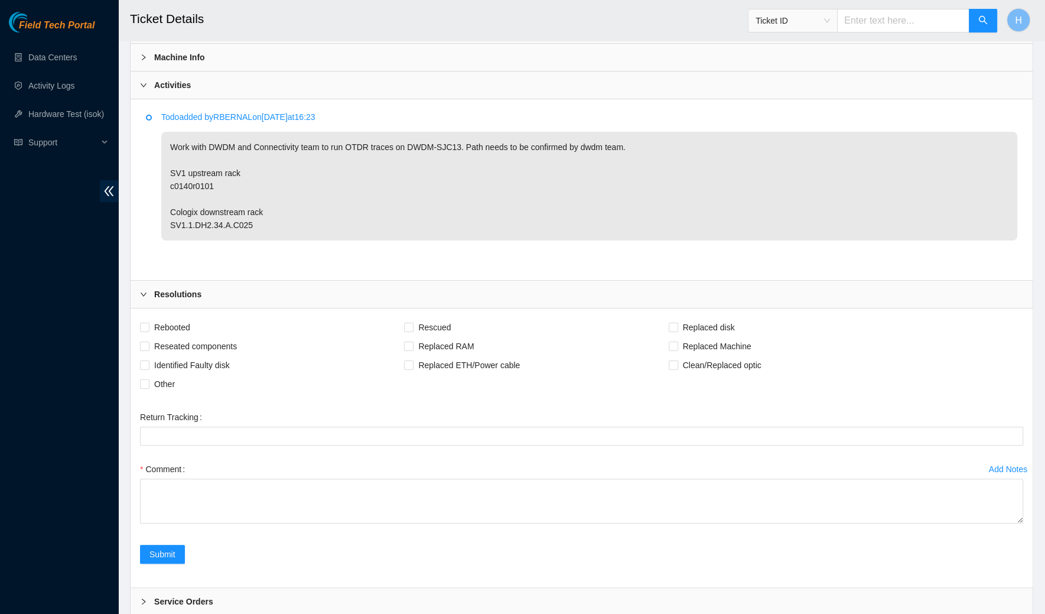
scroll to position [193, 0]
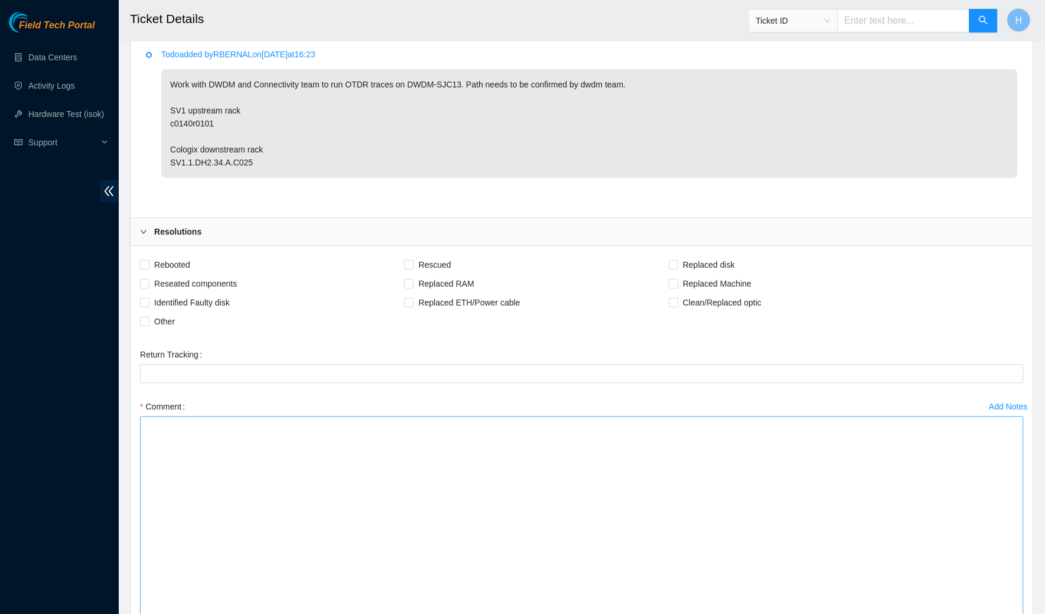
drag, startPoint x: 1018, startPoint y: 449, endPoint x: 969, endPoint y: 613, distance: 171.5
click at [969, 613] on textarea "Comment" at bounding box center [582, 520] width 884 height 209
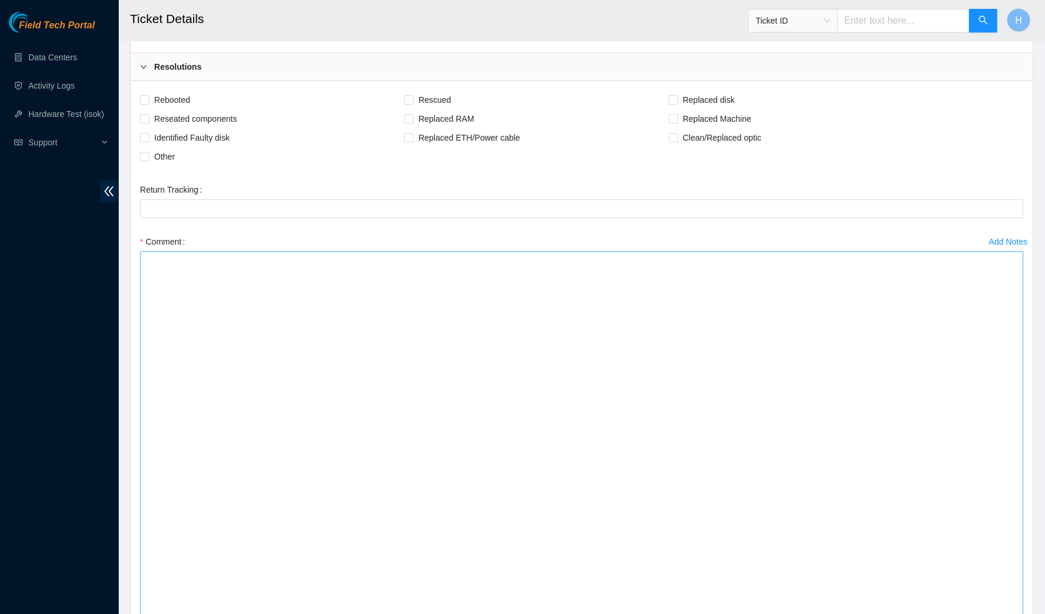
drag, startPoint x: 1021, startPoint y: 450, endPoint x: 988, endPoint y: 613, distance: 166.3
click at [988, 613] on textarea "Comment" at bounding box center [582, 437] width 884 height 372
click at [907, 554] on textarea "Comment" at bounding box center [582, 437] width 884 height 372
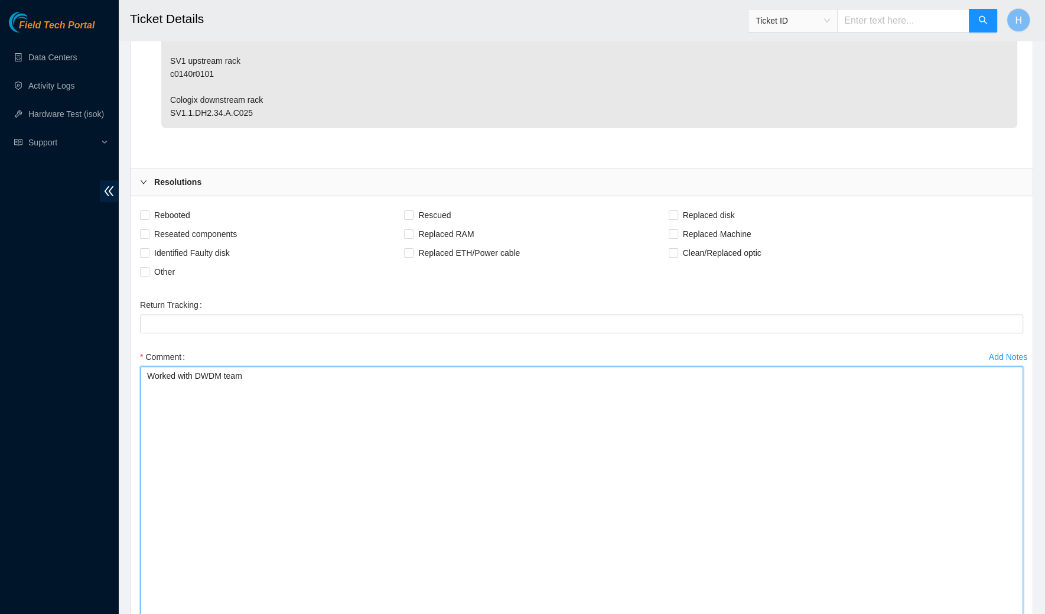
scroll to position [521, 0]
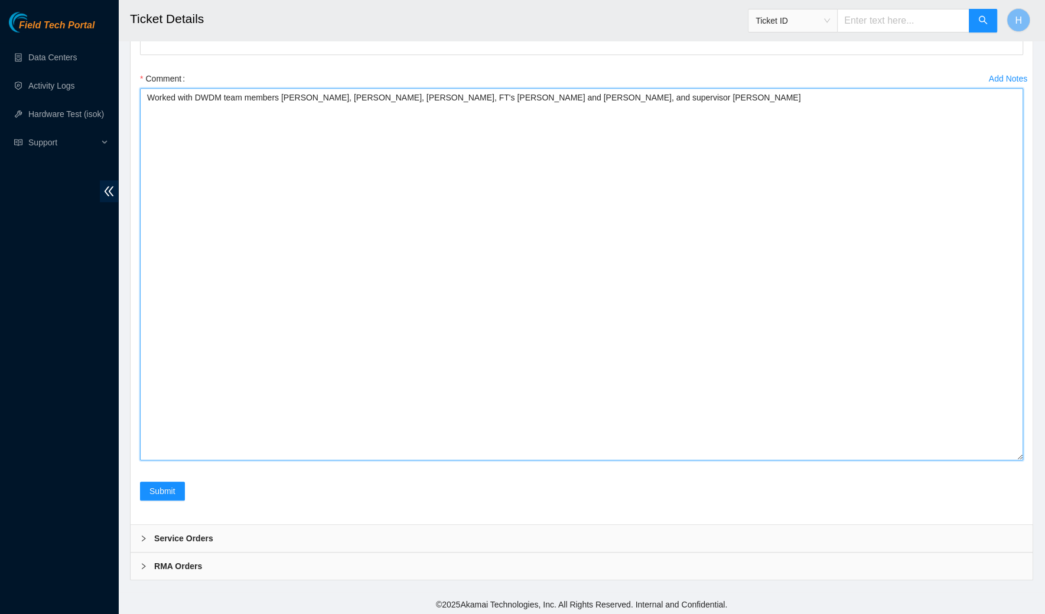
click at [333, 95] on textarea "Worked with DWDM team members Johan, Ray, Mike, FT's Mark and Phillip, and supe…" at bounding box center [582, 274] width 884 height 372
click at [283, 125] on textarea "Worked with DWDM team members Johan, Ray, and Mike, FT's Mark and Phillip, and …" at bounding box center [582, 274] width 884 height 372
click at [150, 118] on textarea "Worked with DWDM team members Johan, Ray, and Mike, FT's Mark and Phillip, and …" at bounding box center [582, 274] width 884 height 372
click at [161, 144] on textarea "Worked with DWDM team members Johan, Ray, and Mike, FT's Mark and Phillip, and …" at bounding box center [582, 274] width 884 height 372
click at [176, 148] on textarea "Worked with DWDM team members Johan, Ray, and Mike, FT's Mark and Phillip, and …" at bounding box center [582, 274] width 884 height 372
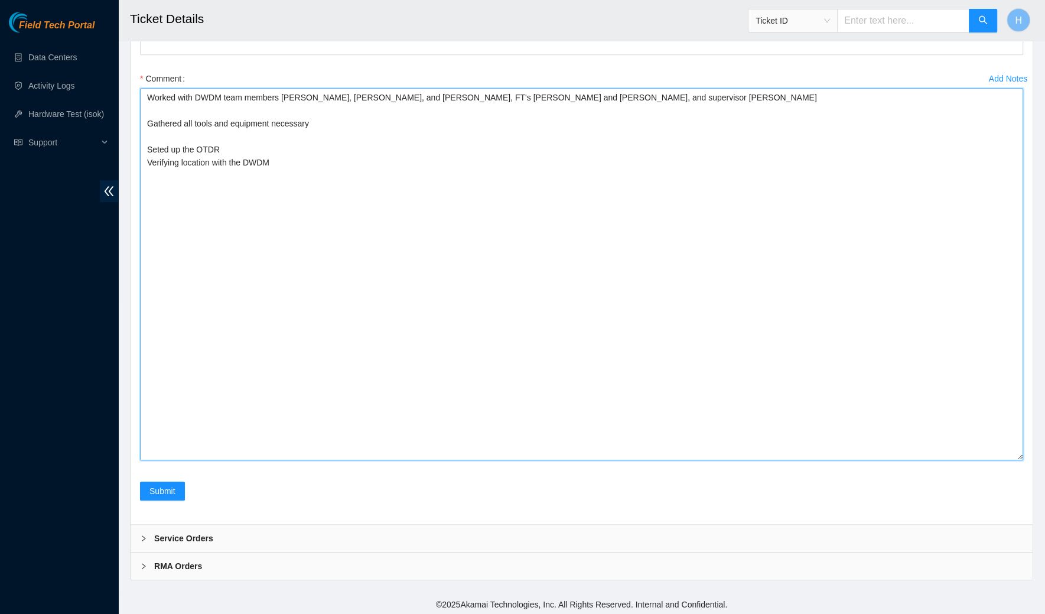
click at [173, 146] on textarea "Worked with DWDM team members Johan, Ray, and Mike, FT's Mark and Phillip, and …" at bounding box center [582, 274] width 884 height 372
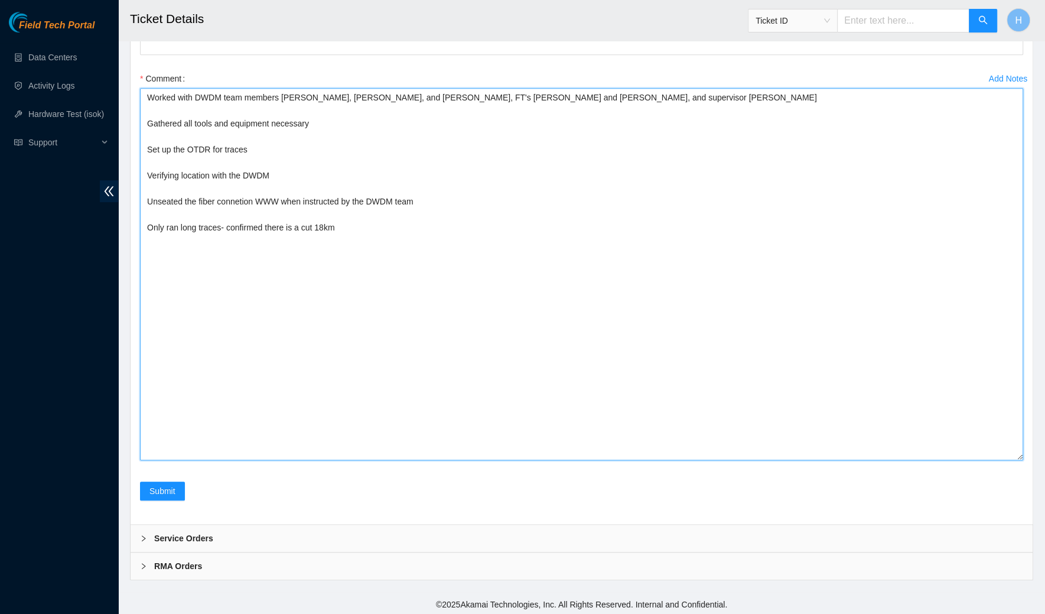
click at [324, 229] on textarea "Worked with DWDM team members Johan, Ray, and Mike, FT's Mark and Phillip, and …" at bounding box center [582, 274] width 884 height 372
click at [296, 177] on textarea "Worked with DWDM team members Johan, Ray, and Mike, FT's Mark and Phillip, and …" at bounding box center [582, 274] width 884 height 372
click at [243, 230] on textarea "Worked with DWDM team members Johan, Ray, and Mike, FT's Mark and Phillip, and …" at bounding box center [582, 274] width 884 height 372
click at [449, 225] on textarea "Worked with DWDM team members Johan, Ray, and Mike, FT's Mark and Phillip, and …" at bounding box center [582, 274] width 884 height 372
click at [388, 254] on textarea "Worked with DWDM team members Johan, Ray, and Mike, FT's Mark and Phillip, and …" at bounding box center [582, 274] width 884 height 372
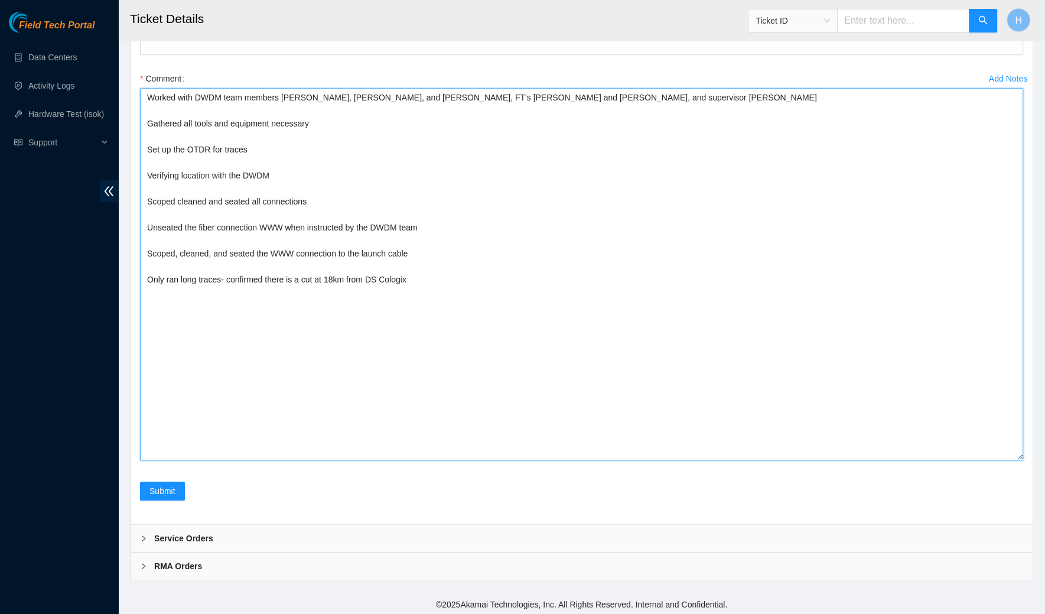
click at [174, 199] on textarea "Worked with DWDM team members Johan, Ray, and Mike, FT's Mark and Phillip, and …" at bounding box center [582, 274] width 884 height 372
click at [211, 200] on textarea "Worked with DWDM team members Johan, Ray, and Mike, FT's Mark and Phillip, and …" at bounding box center [582, 274] width 884 height 372
click at [223, 277] on textarea "Worked with DWDM team members Johan, Ray, and Mike, FT's Mark and Phillip, and …" at bounding box center [582, 274] width 884 height 372
click at [220, 312] on textarea "Worked with DWDM team members Johan, Ray, and Mike, FT's Mark and Phillip, and …" at bounding box center [582, 274] width 884 height 372
click at [224, 279] on textarea "Worked with DWDM team members Johan, Ray, and Mike, FT's Mark and Phillip, and …" at bounding box center [582, 274] width 884 height 372
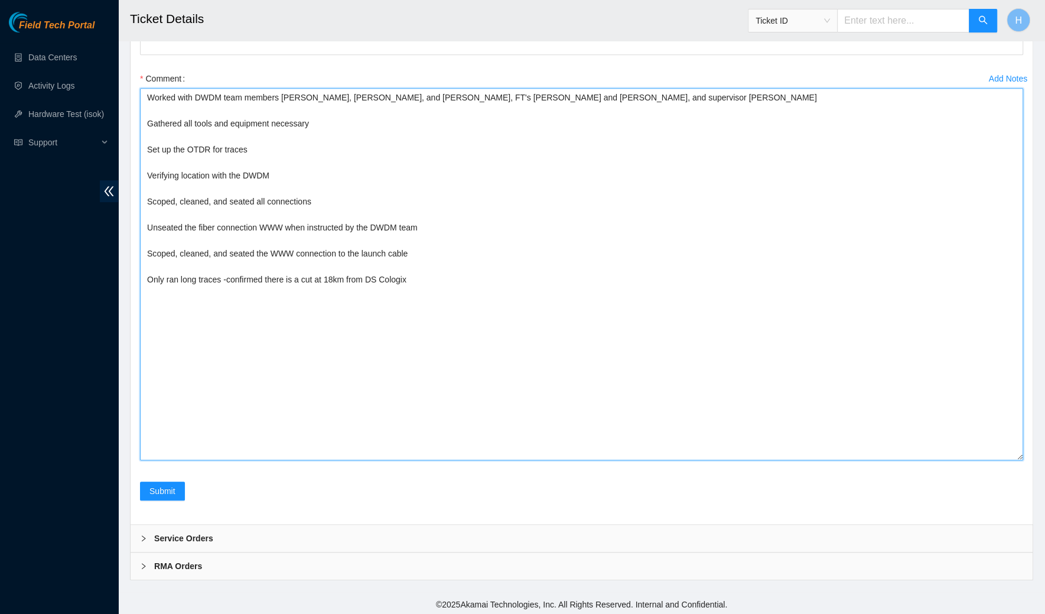
click at [220, 339] on textarea "Worked with DWDM team members Johan, Ray, and Mike, FT's Mark and Phillip, and …" at bounding box center [582, 274] width 884 height 372
click at [352, 308] on textarea "Worked with DWDM team members Johan, Ray, and Mike, FT's Mark and Phillip, and …" at bounding box center [582, 274] width 884 height 372
click at [441, 284] on textarea "Worked with DWDM team members Johan, Ray, and Mike, FT's Mark and Phillip, and …" at bounding box center [582, 274] width 884 height 372
click at [432, 274] on textarea "Worked with DWDM team members Johan, Ray, and Mike, FT's Mark and Phillip, and …" at bounding box center [582, 274] width 884 height 372
click at [341, 302] on textarea "Worked with DWDM team members Johan, Ray, and Mike, FT's Mark and Phillip, and …" at bounding box center [582, 274] width 884 height 372
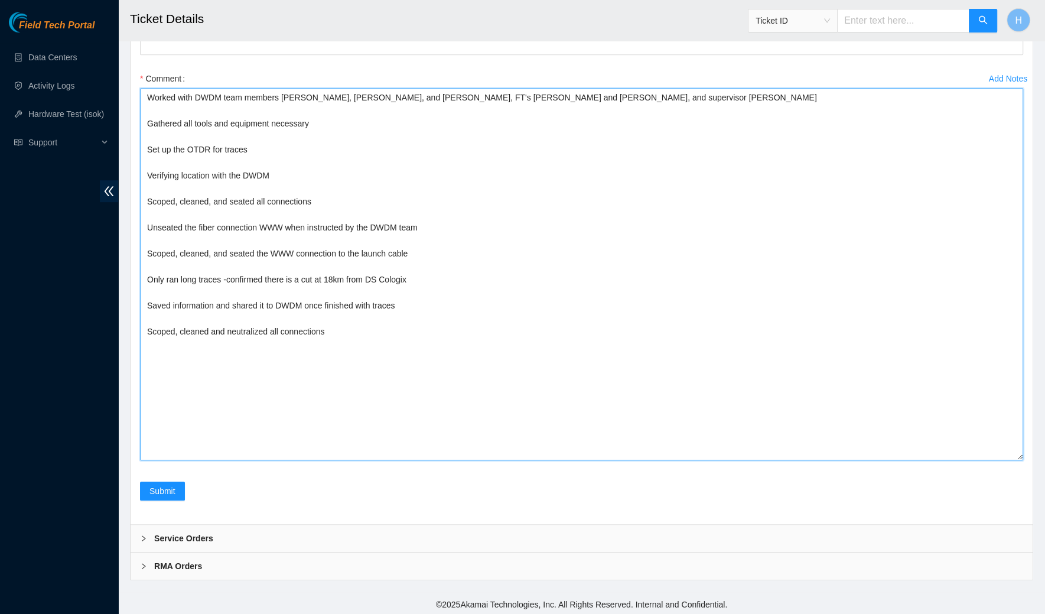
click at [405, 310] on textarea "Worked with DWDM team members Johan, Ray, and Mike, FT's Mark and Phillip, and …" at bounding box center [582, 274] width 884 height 372
click at [407, 306] on textarea "Worked with DWDM team members Johan, Ray, and Mike, FT's Mark and Phillip, and …" at bounding box center [582, 274] width 884 height 372
click at [359, 93] on textarea "Worked with DWDM team members Johan, Ray, and Mike, FT's Mark and Phillip, and …" at bounding box center [582, 274] width 884 height 372
click at [274, 92] on textarea "Worked with DWDM team members Johan, Ray, , FT's Mark and Phillip, and supervis…" at bounding box center [582, 274] width 884 height 372
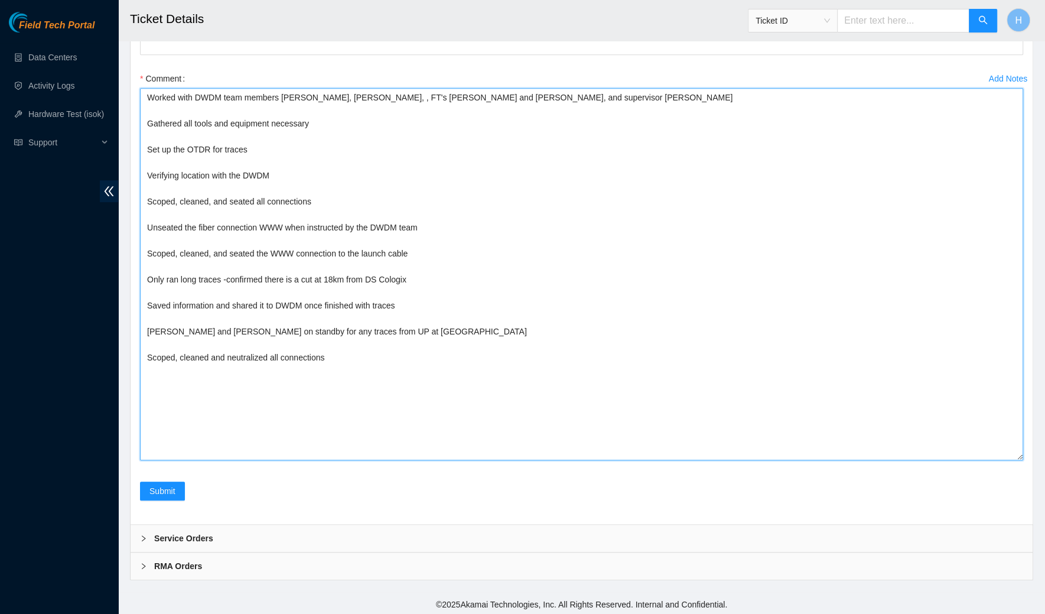
click at [274, 92] on textarea "Worked with DWDM team members Johan, Ray, , FT's Mark and Phillip, and supervis…" at bounding box center [582, 274] width 884 height 372
drag, startPoint x: 316, startPoint y: 96, endPoint x: 294, endPoint y: 95, distance: 22.5
click at [294, 95] on textarea "Worked with DWDM team Johan, Ray, , FT's Mark and Phillip, and supervisor Pauli…" at bounding box center [582, 274] width 884 height 372
drag, startPoint x: 451, startPoint y: 95, endPoint x: 362, endPoint y: 96, distance: 89.2
click at [362, 96] on textarea "Worked with DWDM team Johan, Ray, Mark and Phillip, and supervisor Paulina Gath…" at bounding box center [582, 274] width 884 height 372
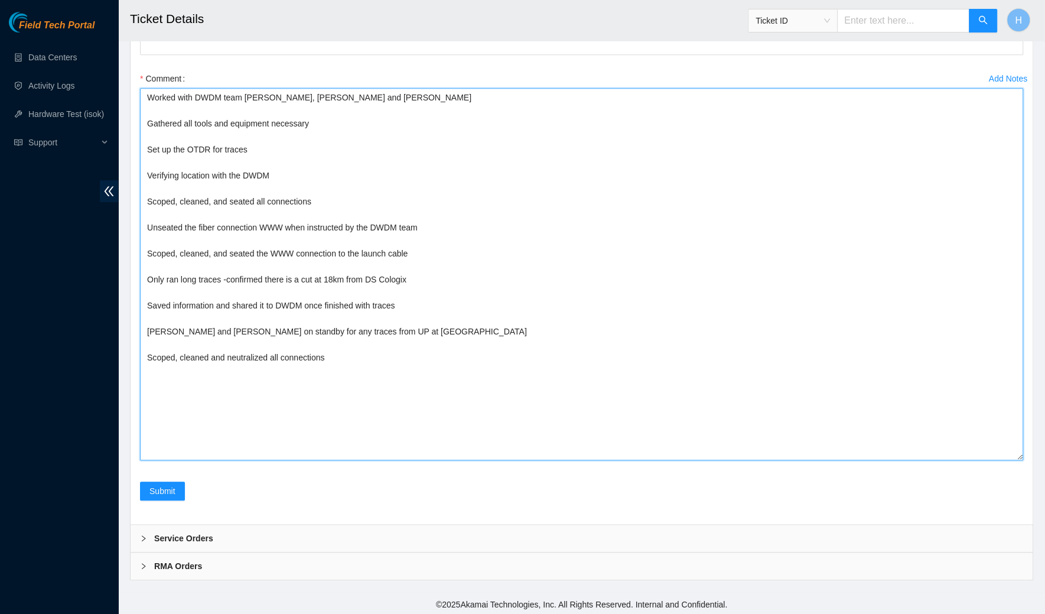
click at [332, 122] on textarea "Worked with DWDM team Johan, Ray, Mark and Phillip Gathered all tools and equip…" at bounding box center [582, 274] width 884 height 372
click at [304, 173] on textarea "Worked with DWDM team Johan, Ray, Mark and Phillip Gathered all tools and equip…" at bounding box center [582, 274] width 884 height 372
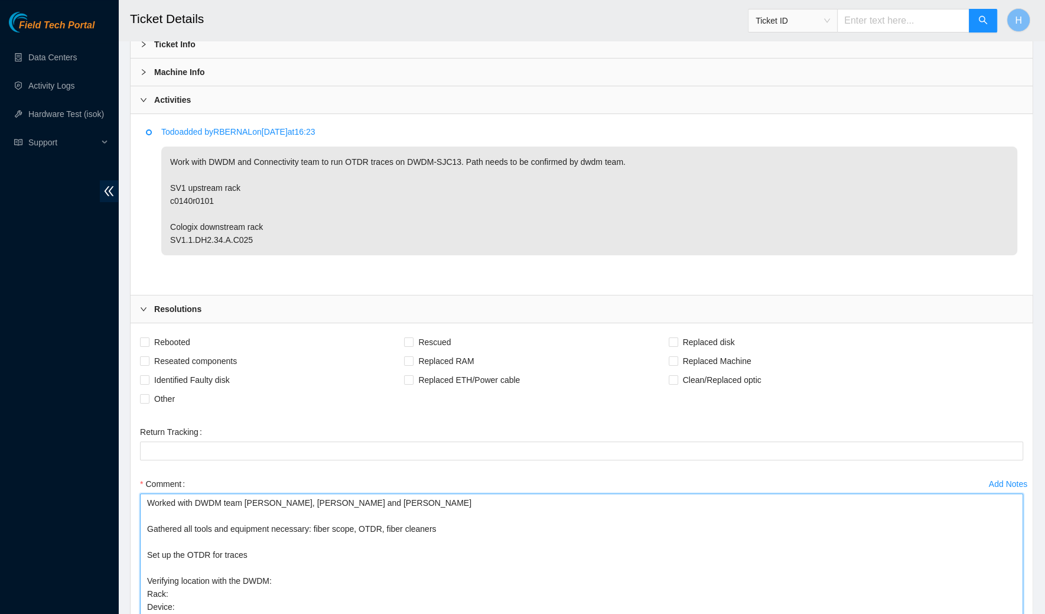
scroll to position [0, 0]
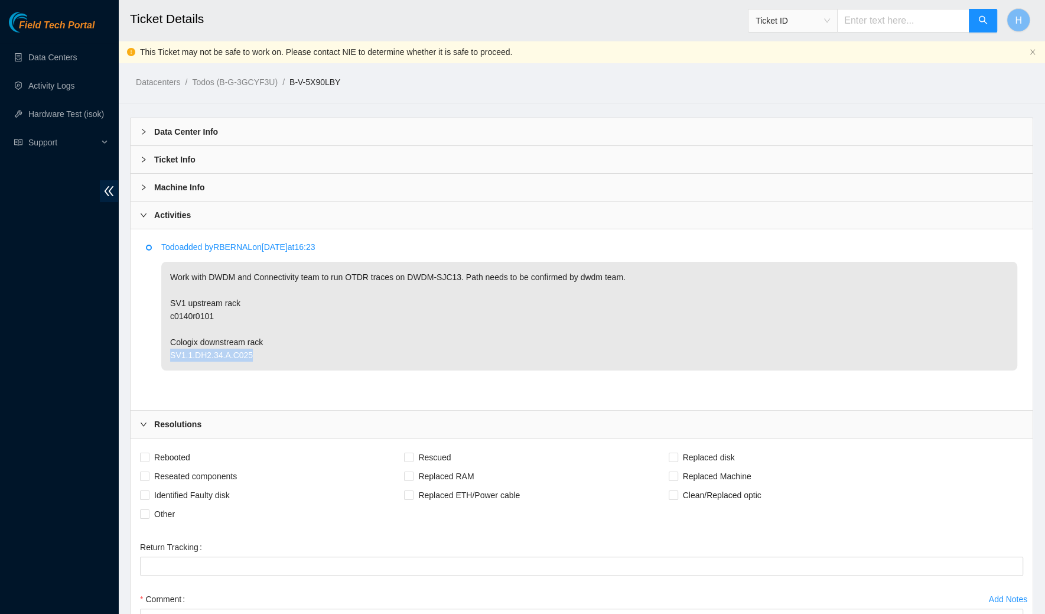
drag, startPoint x: 167, startPoint y: 350, endPoint x: 262, endPoint y: 360, distance: 96.3
click at [262, 360] on p "Work with DWDM and Connectivity team to run OTDR traces on DWDM-SJC13. Path nee…" at bounding box center [589, 316] width 856 height 109
copy p "SV1.1.DH2.34.A.C025"
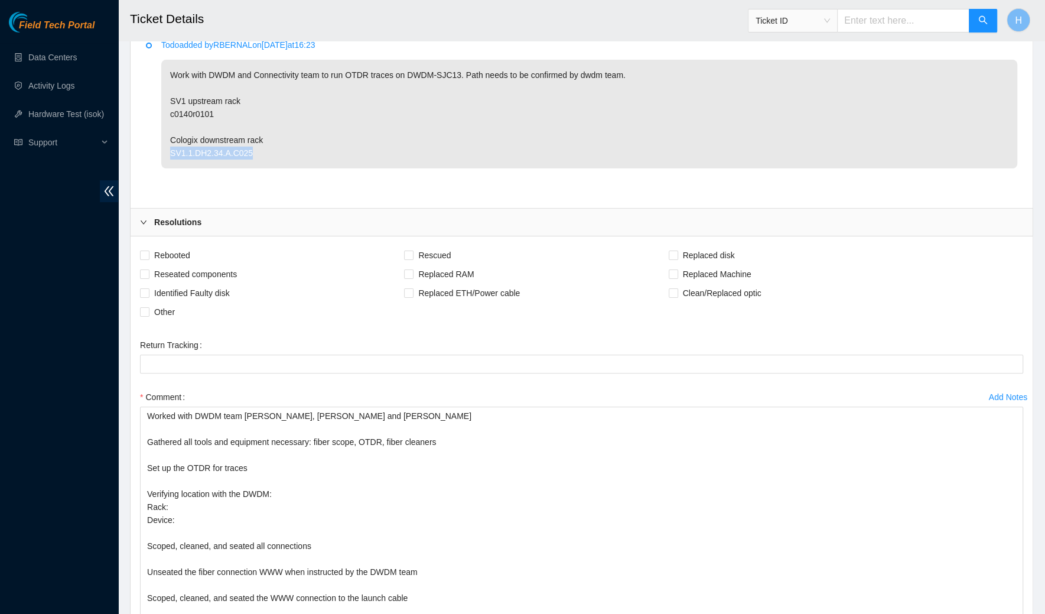
scroll to position [521, 0]
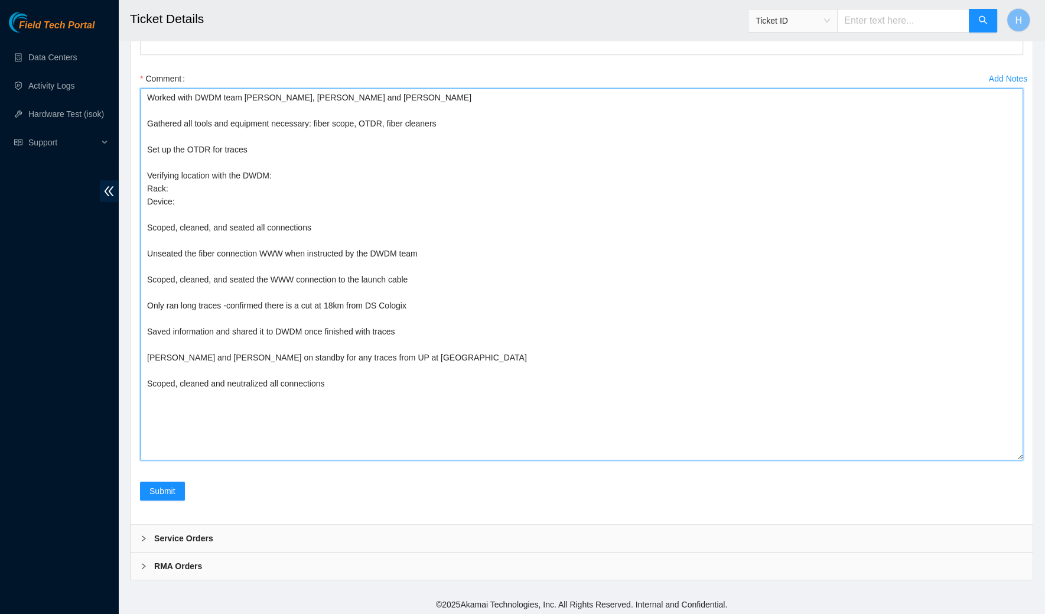
click at [237, 181] on textarea "Worked with DWDM team Johan, Ray, Mark and Phillip Gathered all tools and equip…" at bounding box center [582, 274] width 884 height 372
paste textarea "SV1.1.DH2.34.A.C025"
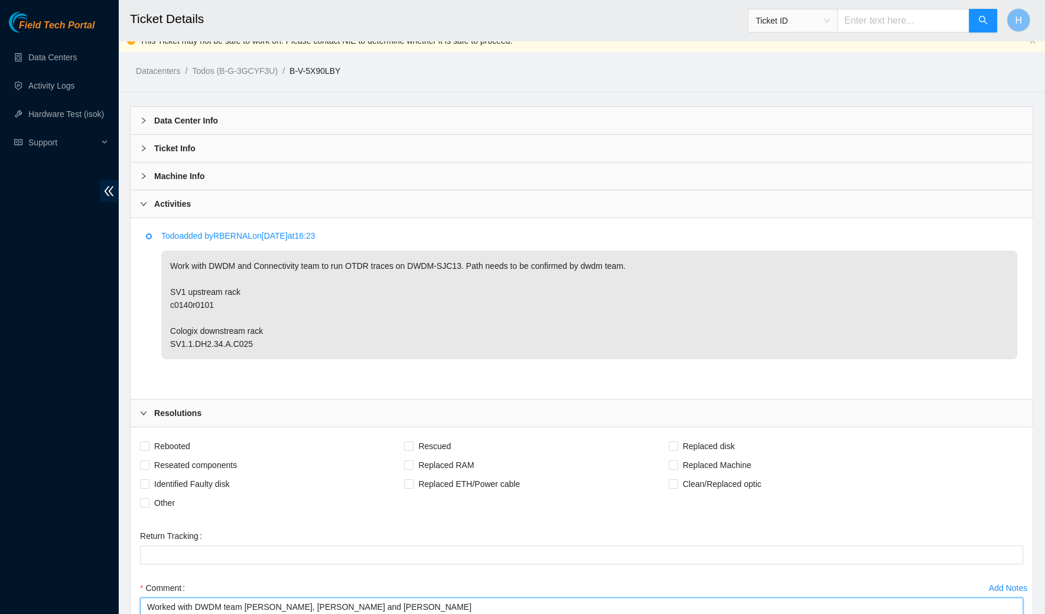
scroll to position [0, 0]
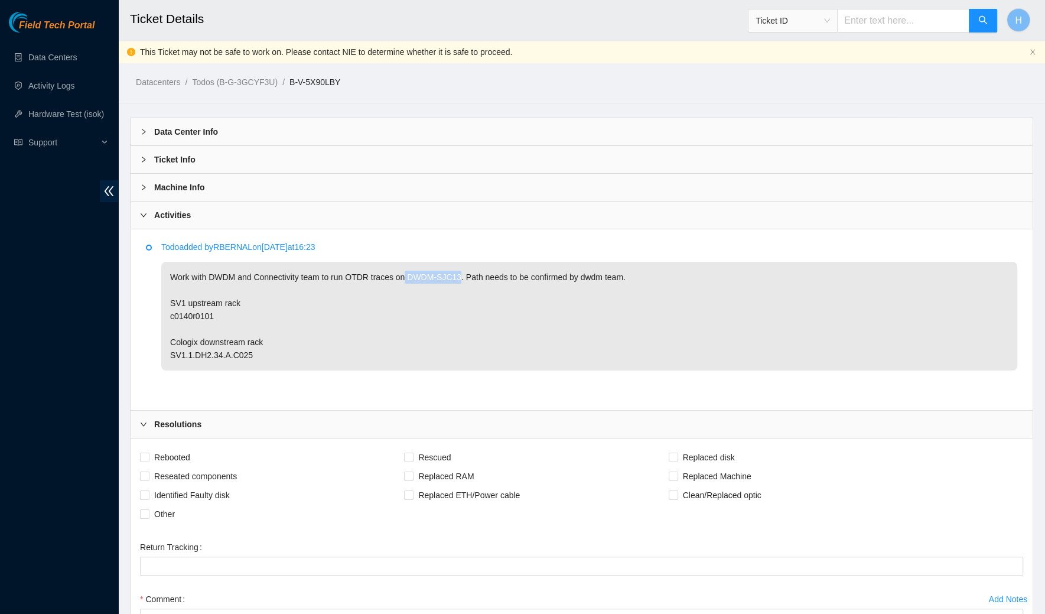
drag, startPoint x: 411, startPoint y: 271, endPoint x: 468, endPoint y: 280, distance: 57.3
click at [469, 280] on p "Work with DWDM and Connectivity team to run OTDR traces on DWDM-SJC13. Path nee…" at bounding box center [589, 316] width 856 height 109
copy p "DWDM-SJC13"
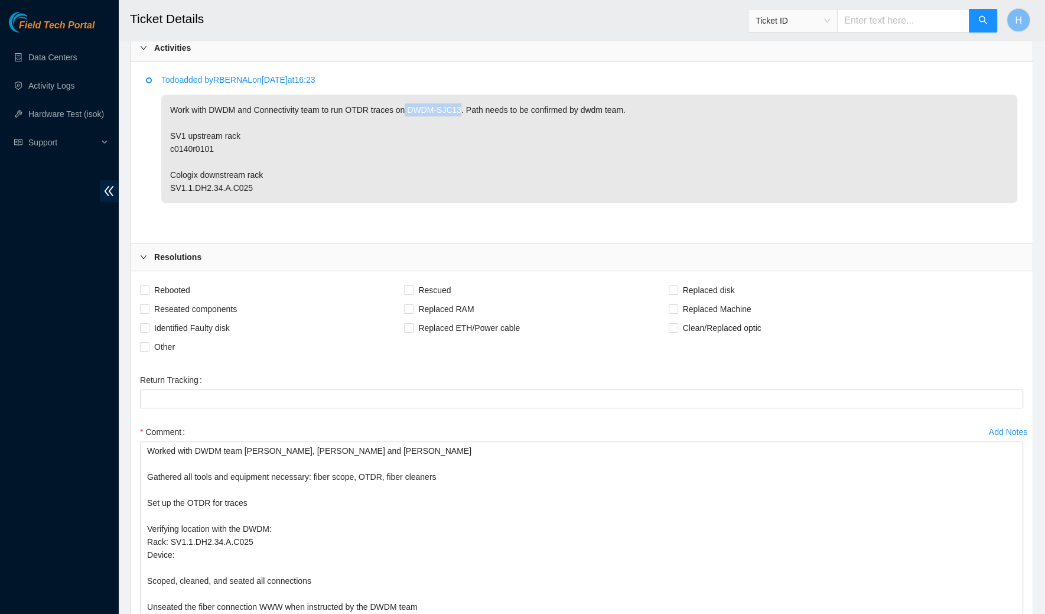
scroll to position [521, 0]
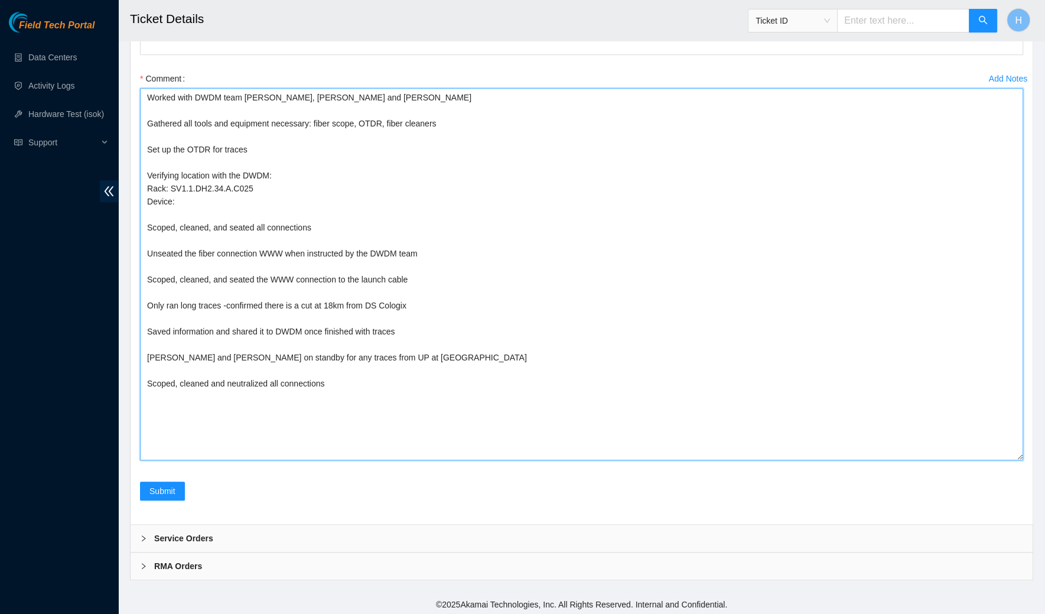
click at [324, 208] on textarea "Worked with DWDM team Johan, Ray, Mark and Phillip Gathered all tools and equip…" at bounding box center [582, 274] width 884 height 372
click at [320, 197] on textarea "Worked with DWDM team Johan, Ray, Mark and Phillip Gathered all tools and equip…" at bounding box center [582, 274] width 884 height 372
paste textarea "DWDM-SJC13"
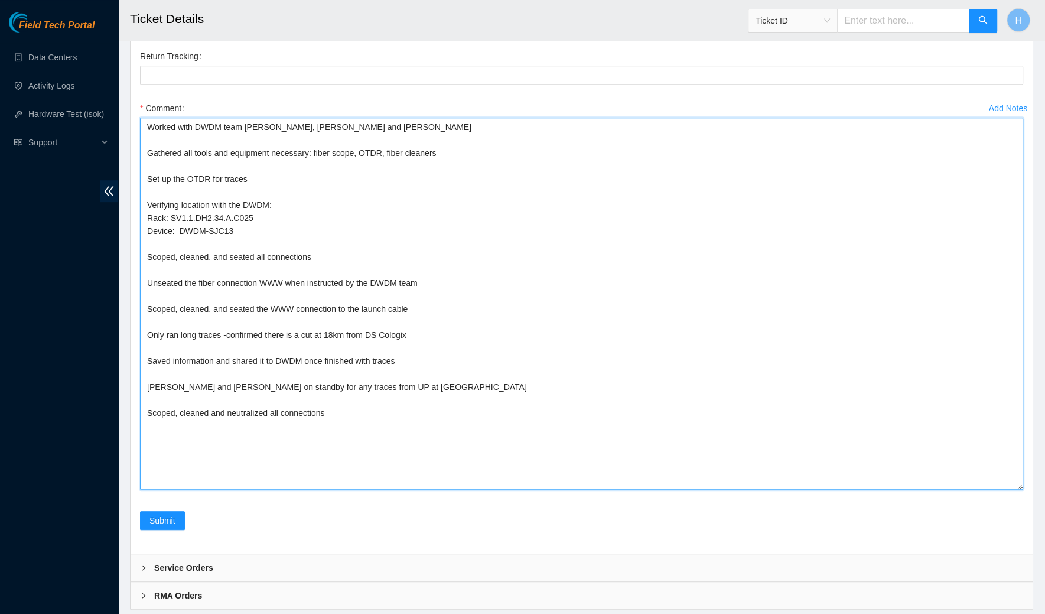
scroll to position [495, 0]
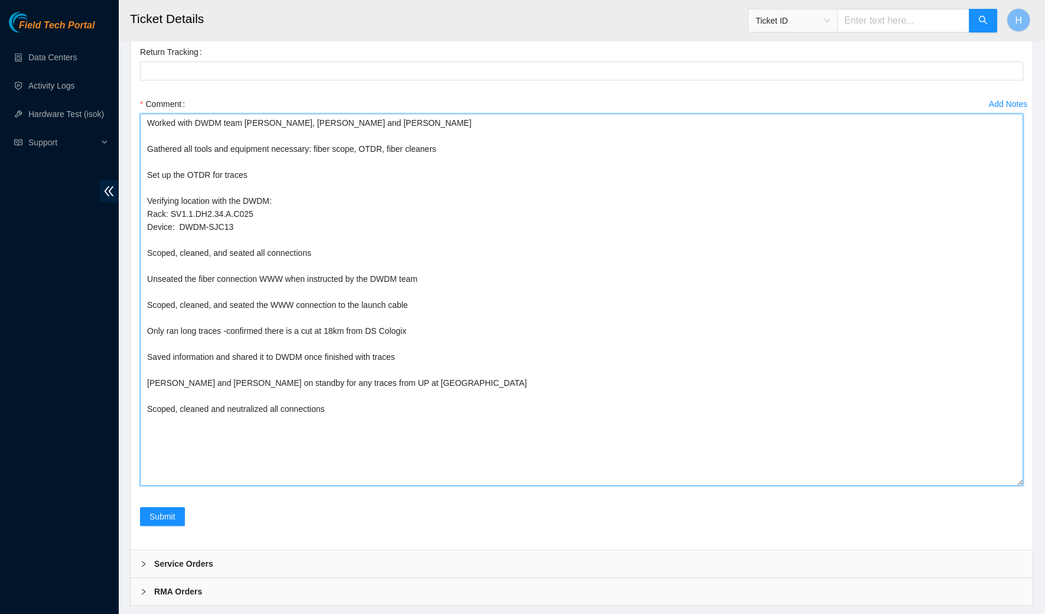
click at [307, 203] on textarea "Worked with DWDM team Johan, Ray, Mark and Phillip Gathered all tools and equip…" at bounding box center [582, 299] width 884 height 372
drag, startPoint x: 322, startPoint y: 249, endPoint x: 227, endPoint y: 249, distance: 95.1
click at [227, 249] on textarea "Worked with DWDM team Johan, Ray, Mark and Phillip Gathered all tools and equip…" at bounding box center [582, 299] width 884 height 372
drag, startPoint x: 327, startPoint y: 255, endPoint x: 143, endPoint y: 249, distance: 183.9
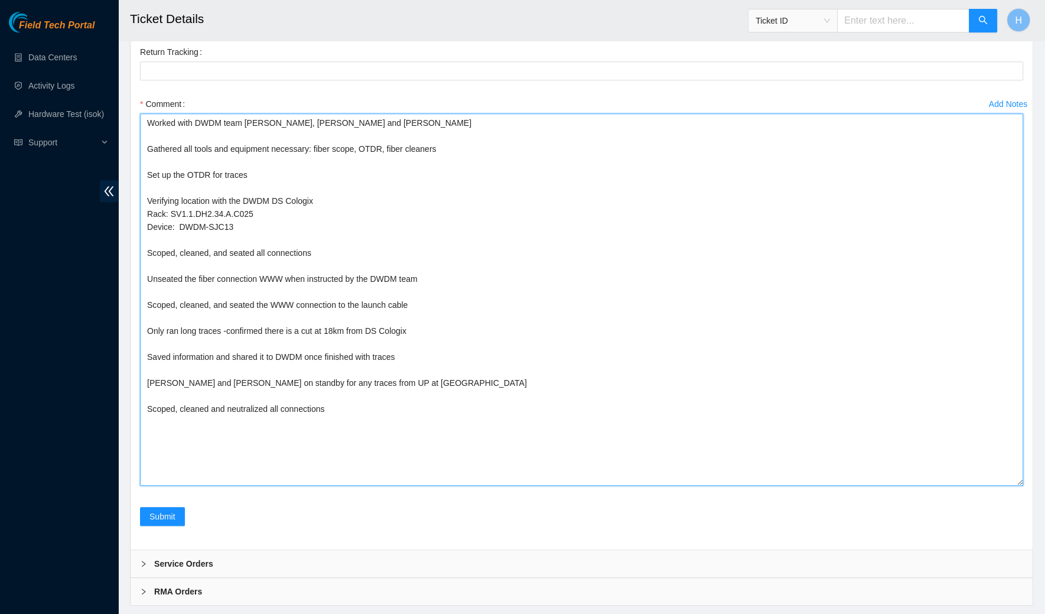
click at [143, 249] on textarea "Worked with DWDM team Johan, Ray, Mark and Phillip Gathered all tools and equip…" at bounding box center [582, 299] width 884 height 372
click at [229, 331] on textarea "Worked with DWDM team Johan, Ray, Mark and Phillip Gathered all tools and equip…" at bounding box center [582, 299] width 884 height 372
drag, startPoint x: 414, startPoint y: 349, endPoint x: 142, endPoint y: 357, distance: 272.0
click at [142, 357] on textarea "Worked with DWDM team Johan, Ray, Mark and Phillip Gathered all tools and equip…" at bounding box center [582, 299] width 884 height 372
drag, startPoint x: 430, startPoint y: 331, endPoint x: 230, endPoint y: 332, distance: 199.8
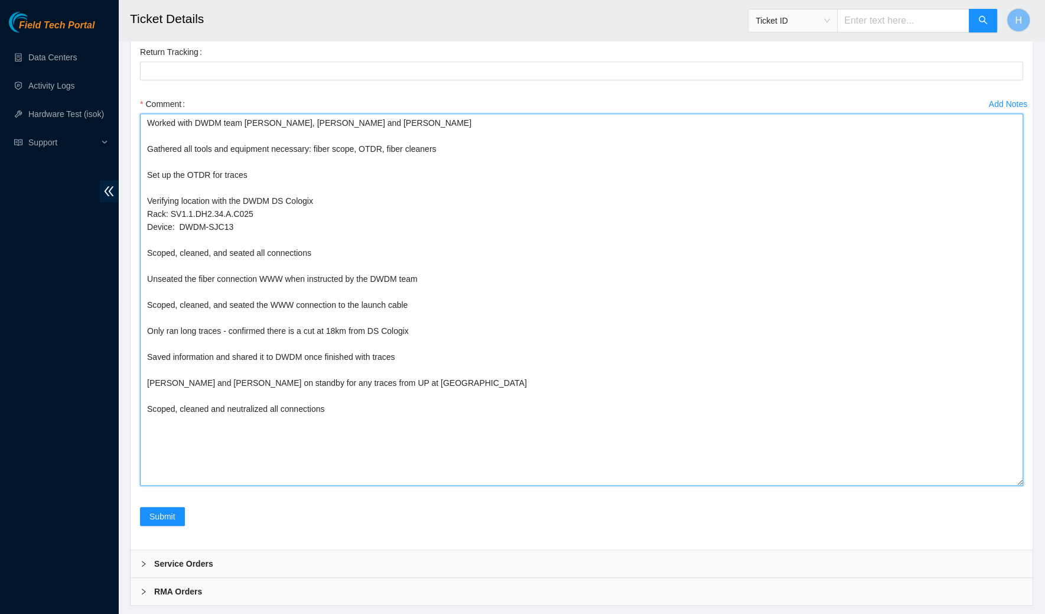
click at [230, 332] on textarea "Worked with DWDM team Johan, Ray, Mark and Phillip Gathered all tools and equip…" at bounding box center [582, 299] width 884 height 372
click at [205, 355] on textarea "Worked with DWDM team Johan, Ray, Mark and Phillip Gathered all tools and equip…" at bounding box center [582, 299] width 884 height 372
click at [361, 377] on textarea "Worked with DWDM team Johan, Ray, Mark and Phillip Gathered all tools and equip…" at bounding box center [582, 299] width 884 height 372
click at [478, 352] on textarea "Worked with DWDM team Johan, Ray, Mark and Phillip Gathered all tools and equip…" at bounding box center [582, 299] width 884 height 372
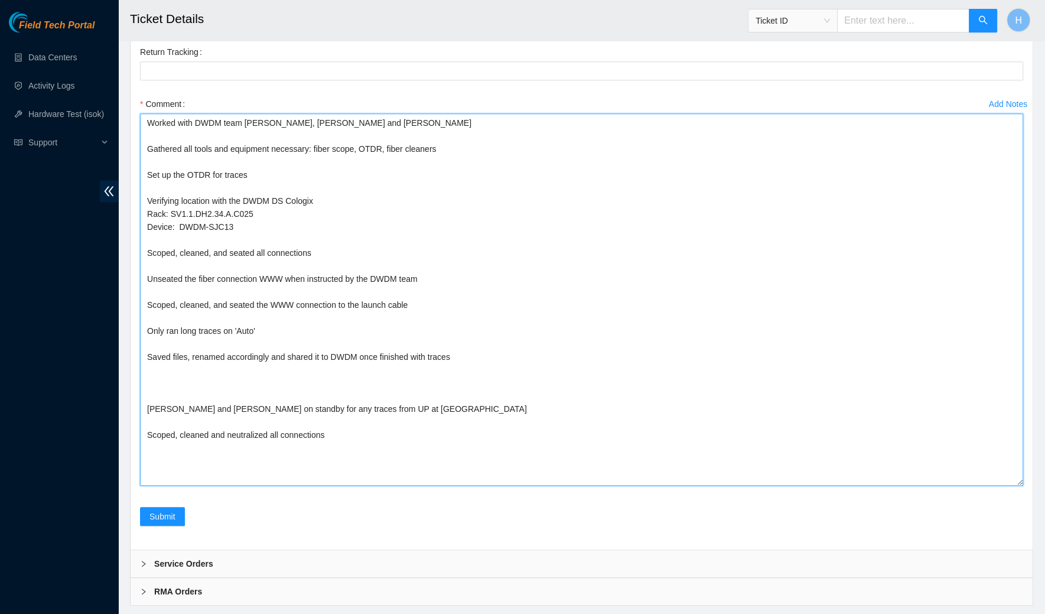
paste textarea "confirmed there is a cut at 18km from DS Cologix"
click at [145, 384] on textarea "Worked with DWDM team Johan, Ray, Mark and Phillip Gathered all tools and equip…" at bounding box center [582, 299] width 884 height 372
click at [404, 389] on textarea "Worked with DWDM team Johan, Ray, Mark and Phillip Gathered all tools and equip…" at bounding box center [582, 299] width 884 height 372
click at [421, 385] on textarea "Worked with DWDM team Johan, Ray, Mark and Phillip Gathered all tools and equip…" at bounding box center [582, 299] width 884 height 372
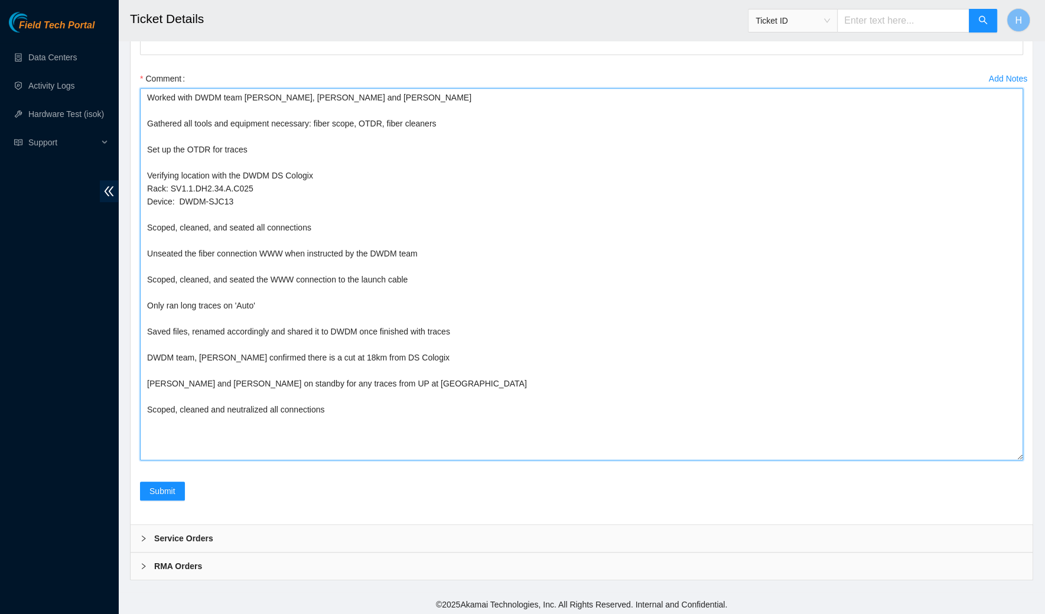
click at [340, 381] on textarea "Worked with DWDM team Johan, Ray, Mark and Phillip Gathered all tools and equip…" at bounding box center [582, 274] width 884 height 372
click at [245, 408] on textarea "Worked with DWDM team Johan, Ray, Mark and Phillip Gathered all tools and equip…" at bounding box center [582, 274] width 884 height 372
click at [337, 410] on textarea "Worked with DWDM team Johan, Ray, Mark and Phillip Gathered all tools and equip…" at bounding box center [582, 274] width 884 height 372
click at [325, 223] on textarea "Worked with DWDM team Johan, Ray, Mark and Phillip Gathered all tools and equip…" at bounding box center [582, 274] width 884 height 372
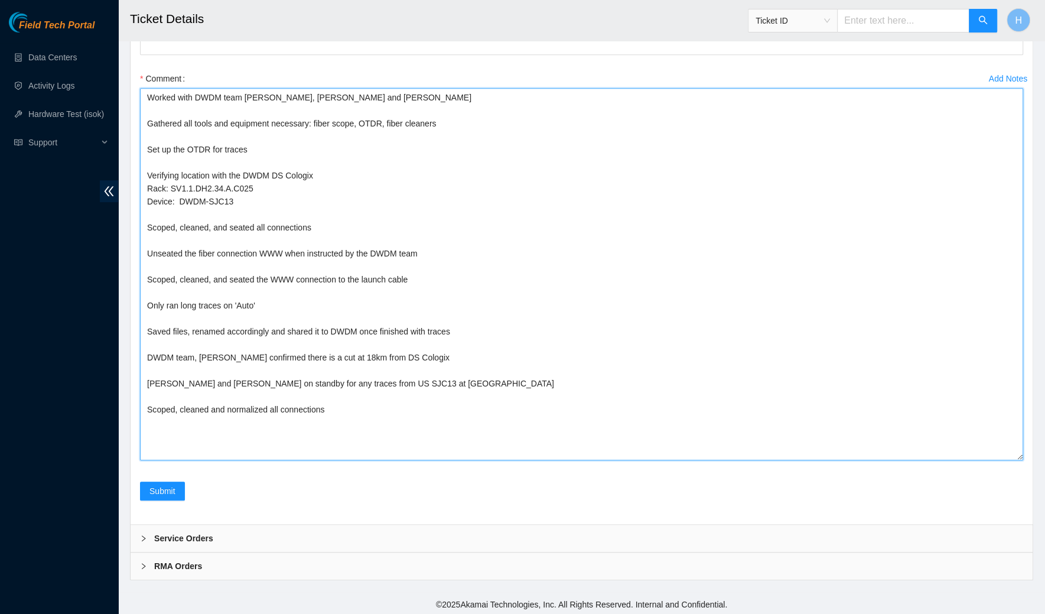
click at [325, 223] on textarea "Worked with DWDM team Johan, Ray, Mark and Phillip Gathered all tools and equip…" at bounding box center [582, 274] width 884 height 372
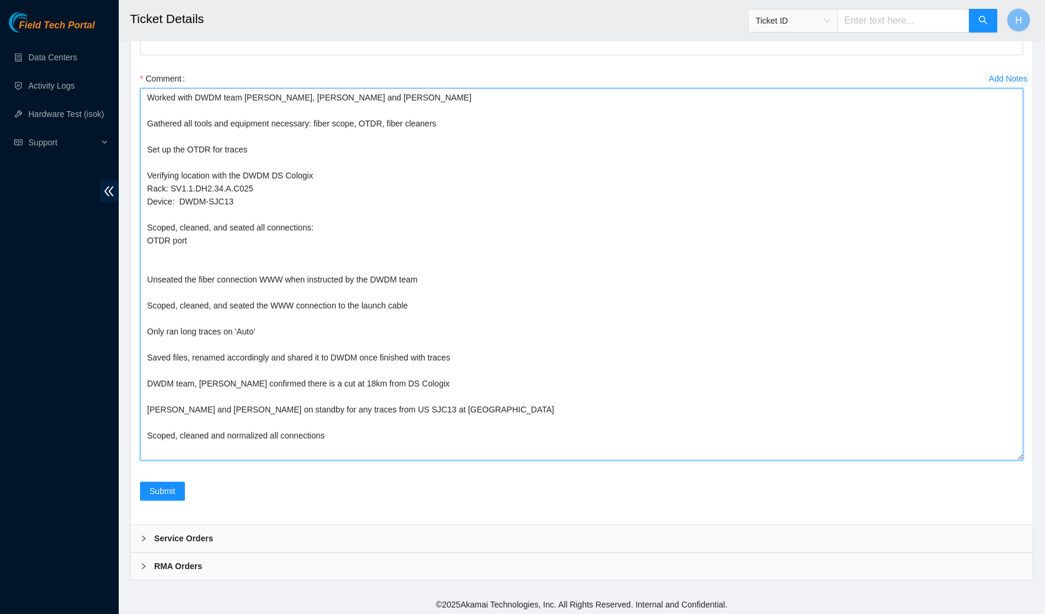
click at [147, 237] on textarea "Worked with DWDM team Johan, Ray, Mark and Phillip Gathered all tools and equip…" at bounding box center [582, 274] width 884 height 372
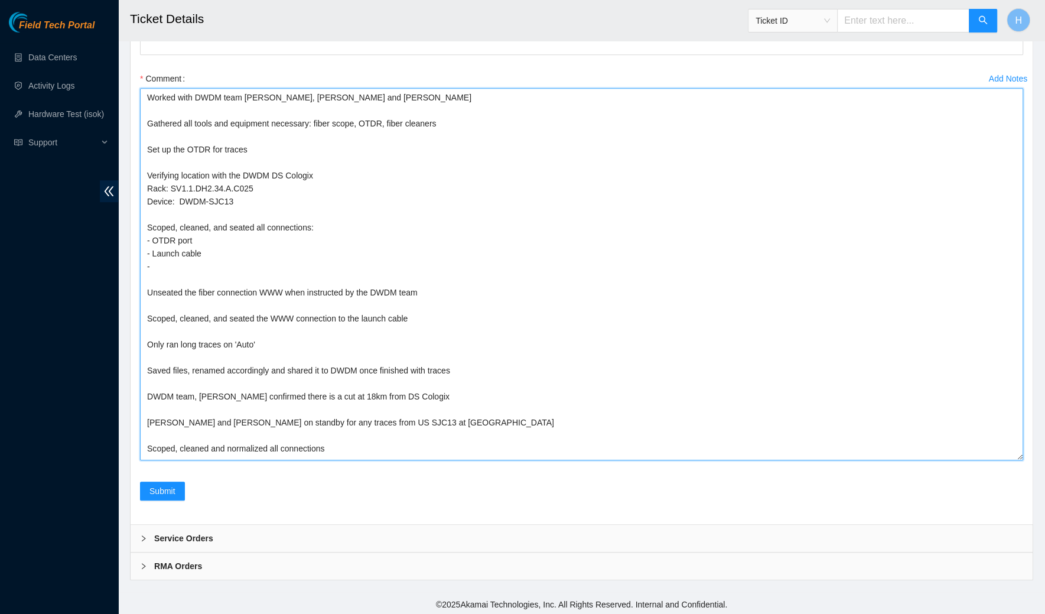
paste textarea "2M SC-LC fiber+coupler"
click at [242, 225] on textarea "Worked with DWDM team Johan, Ray, Mark and Phillip Gathered all tools and equip…" at bounding box center [582, 274] width 884 height 372
click at [230, 254] on textarea "Worked with DWDM team Johan, Ray, Mark and Phillip Gathered all tools and equip…" at bounding box center [582, 274] width 884 height 372
click at [248, 239] on textarea "Worked with DWDM team Johan, Ray, Mark and Phillip Gathered all tools and equip…" at bounding box center [582, 274] width 884 height 372
click at [206, 446] on textarea "Worked with DWDM team Johan, Ray, Mark and Phillip Gathered all tools and equip…" at bounding box center [582, 274] width 884 height 372
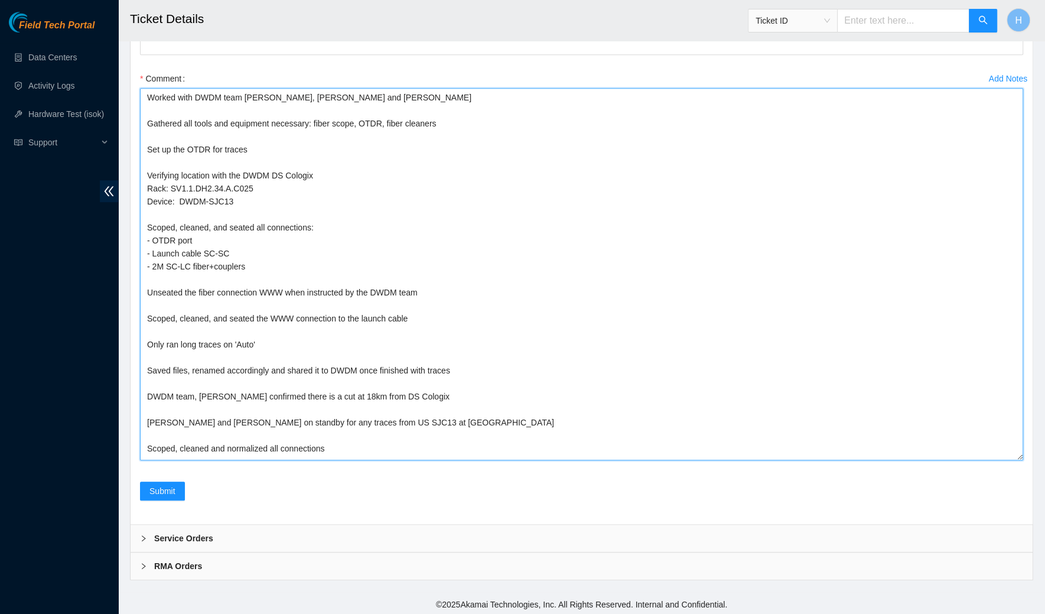
scroll to position [10, 0]
type textarea "Worked with DWDM team Johan, Ray, Mark and Phillip Gathered all tools and equip…"
click at [158, 491] on span "Submit" at bounding box center [163, 491] width 26 height 13
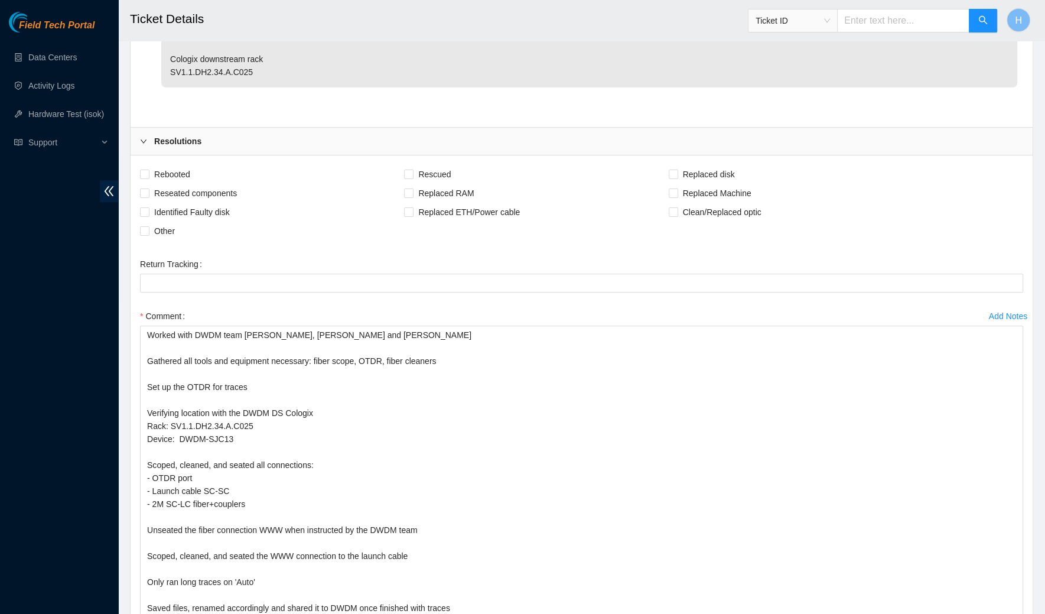
scroll to position [305, 0]
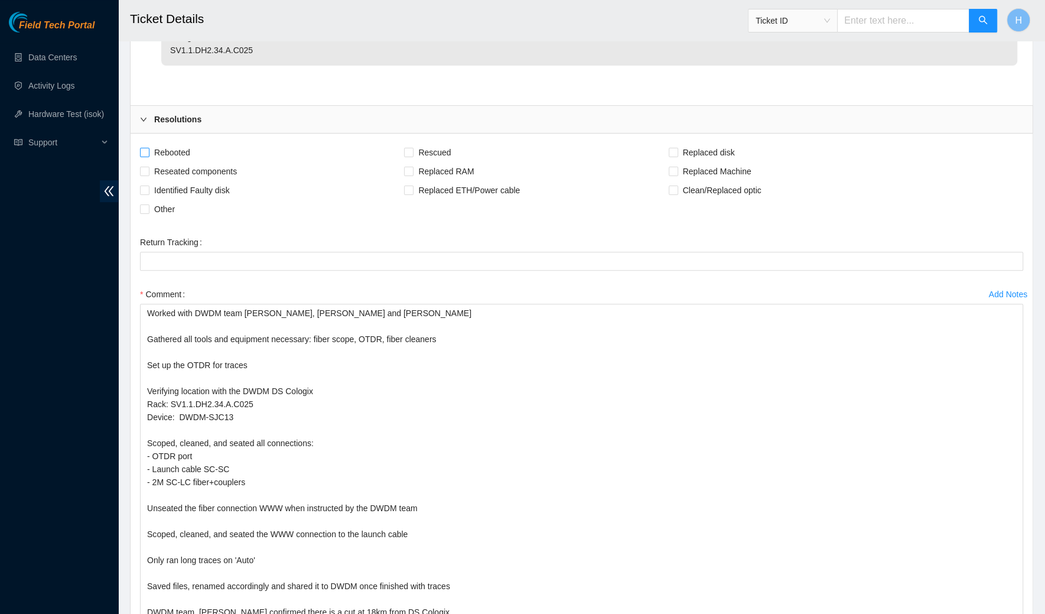
click at [176, 146] on span "Rebooted" at bounding box center [173, 152] width 46 height 19
click at [148, 148] on input "Rebooted" at bounding box center [144, 152] width 8 height 8
checkbox input "true"
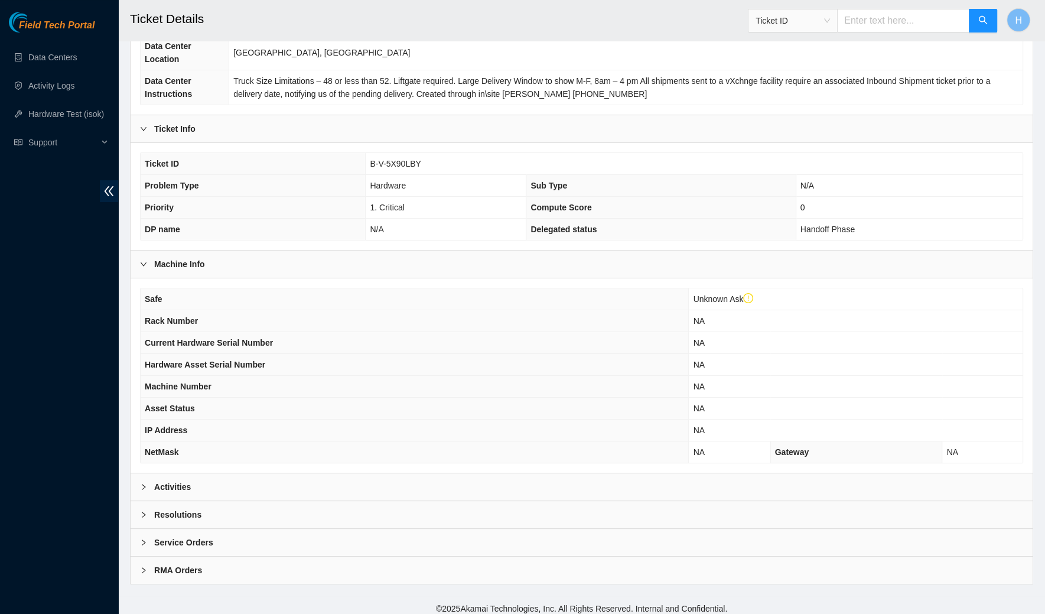
scroll to position [0, 0]
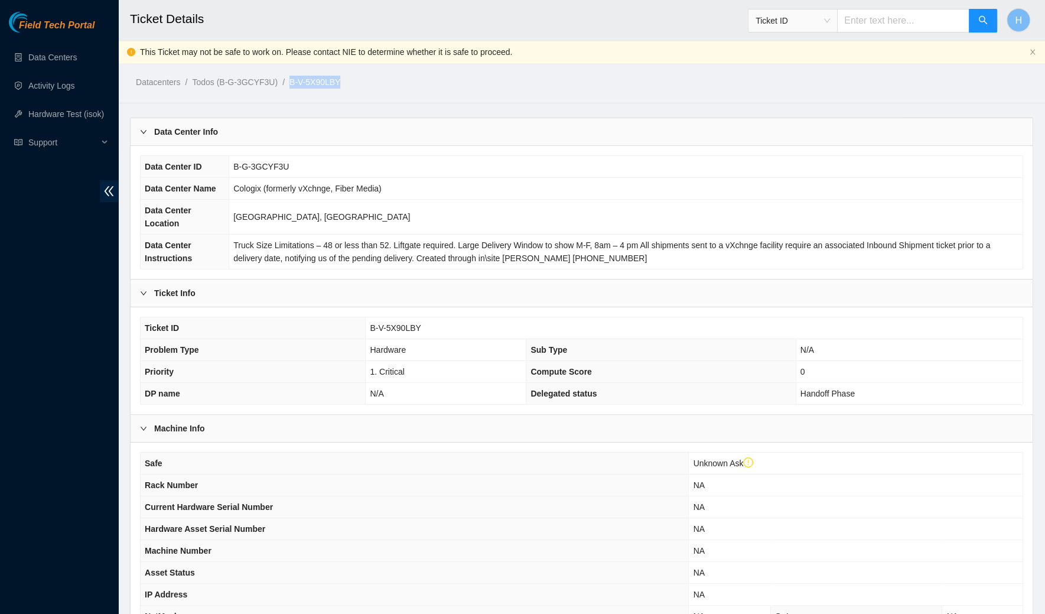
drag, startPoint x: 356, startPoint y: 77, endPoint x: 298, endPoint y: 79, distance: 58.6
click at [298, 79] on ol "Datacenters / Todos (B-G-3GCYF3U) / B-V-5X90LBY /" at bounding box center [475, 82] width 678 height 13
copy link "B-V-5X90LBY"
click at [244, 424] on div "Machine Info" at bounding box center [582, 428] width 902 height 27
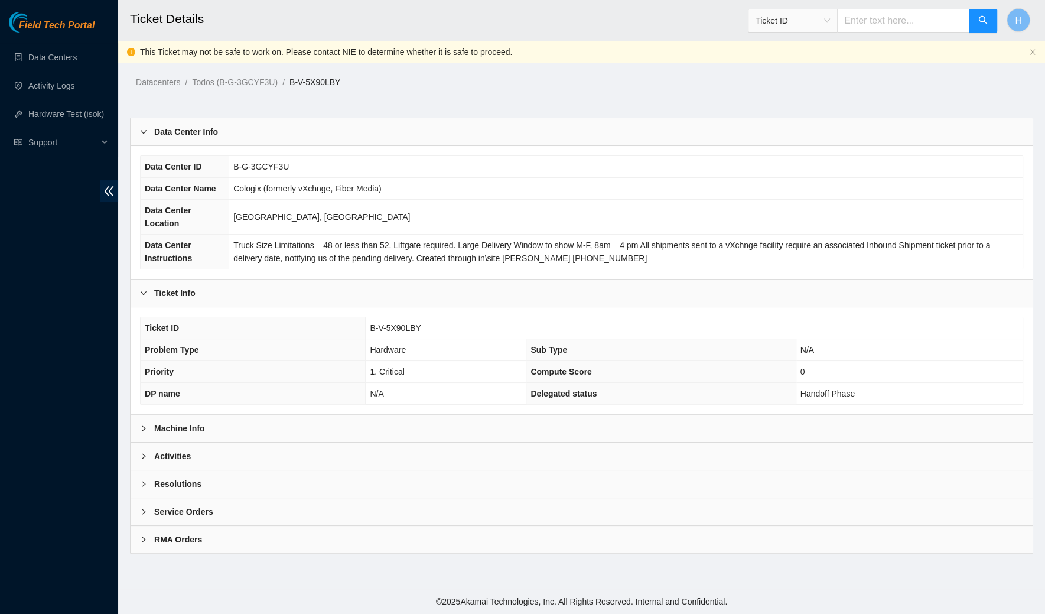
click at [239, 455] on div "Activities" at bounding box center [582, 456] width 902 height 27
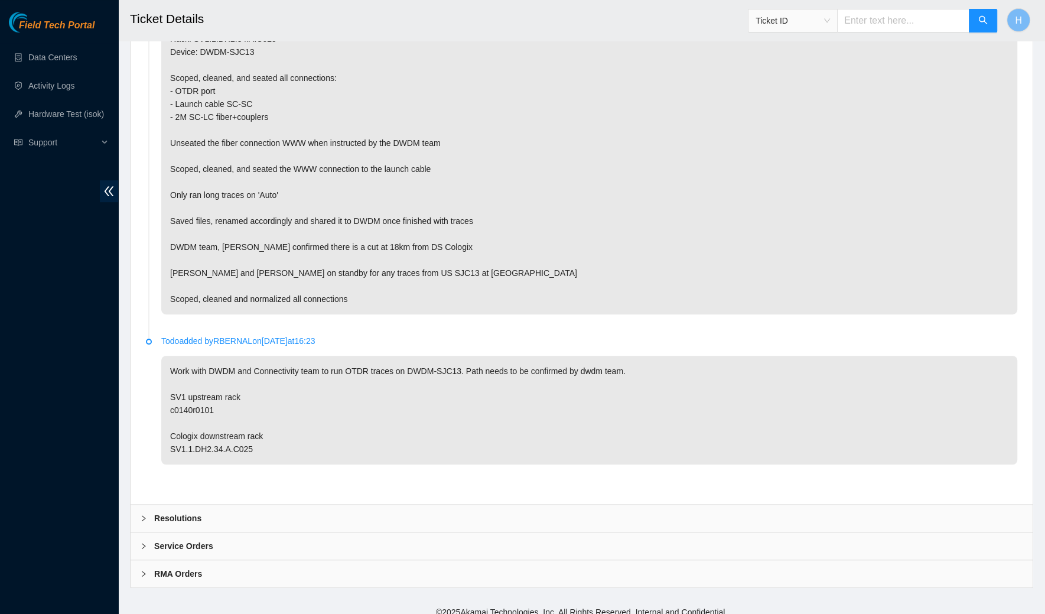
scroll to position [576, 0]
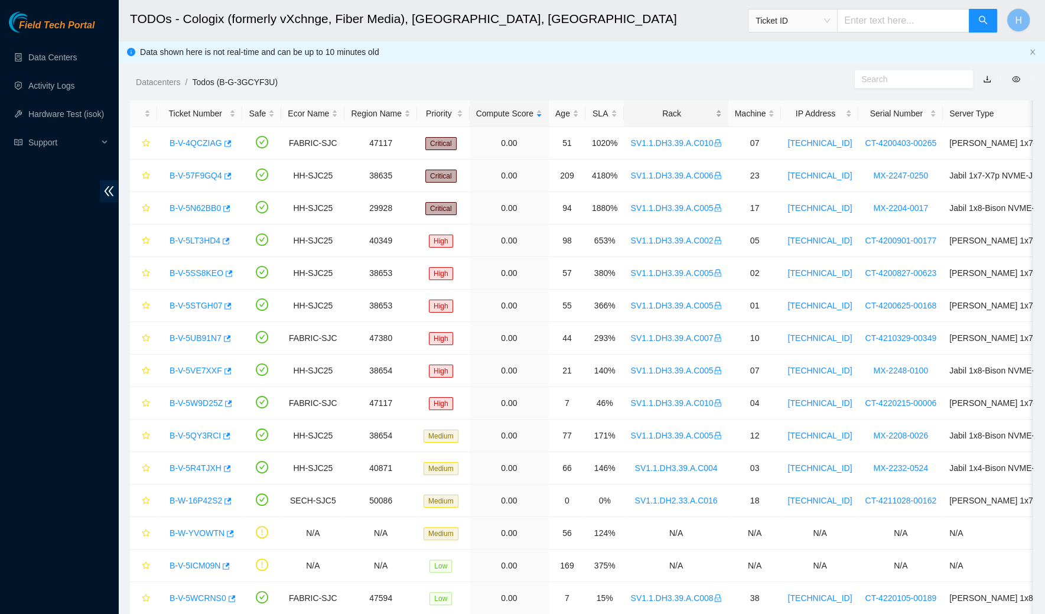
click at [659, 111] on div "Rack" at bounding box center [676, 113] width 91 height 13
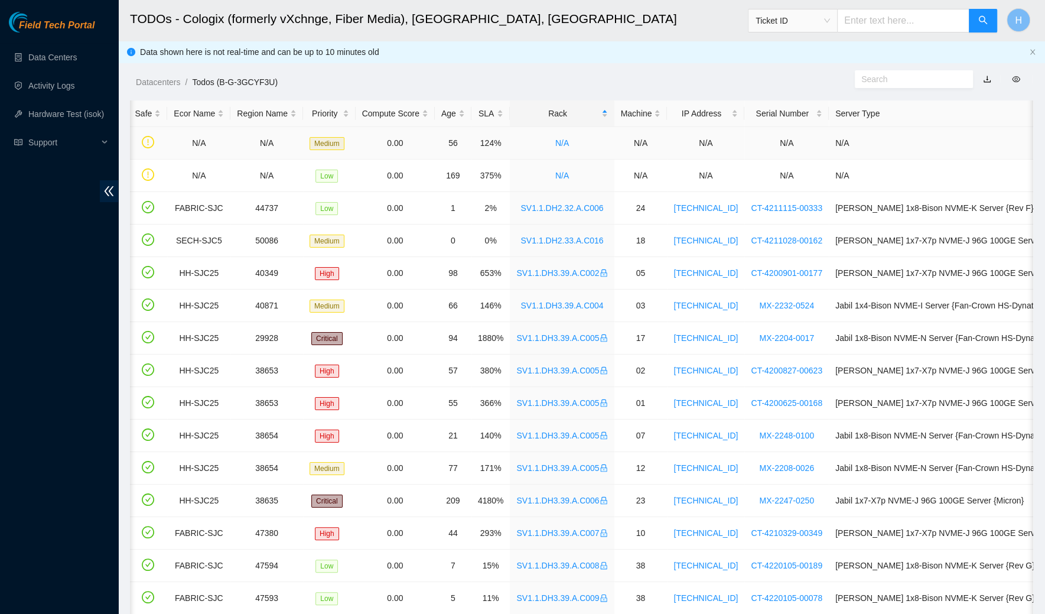
scroll to position [0, 202]
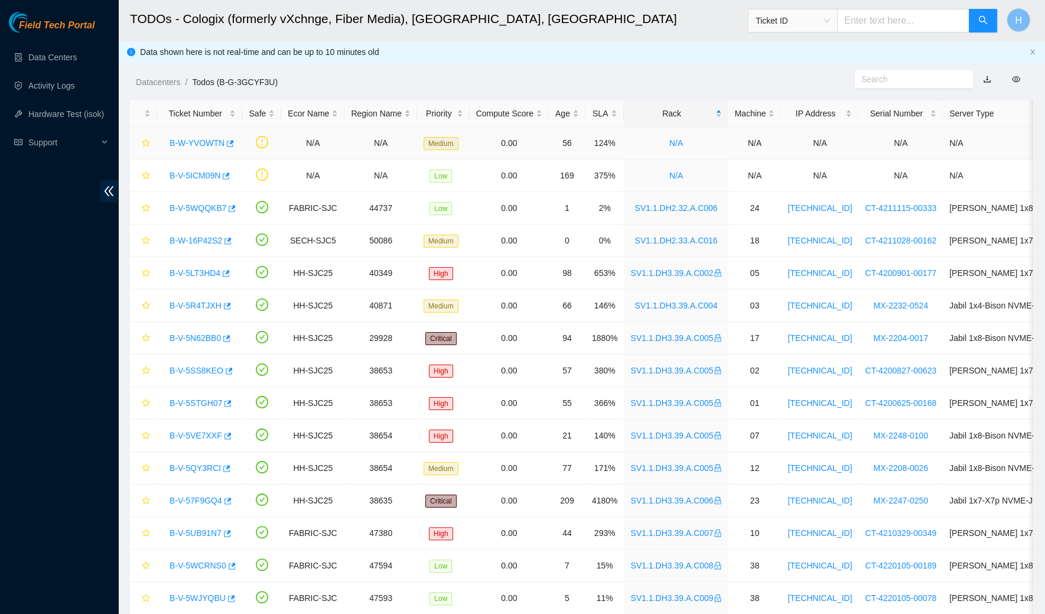
click at [199, 147] on link "B-W-YVOWTN" at bounding box center [197, 142] width 55 height 9
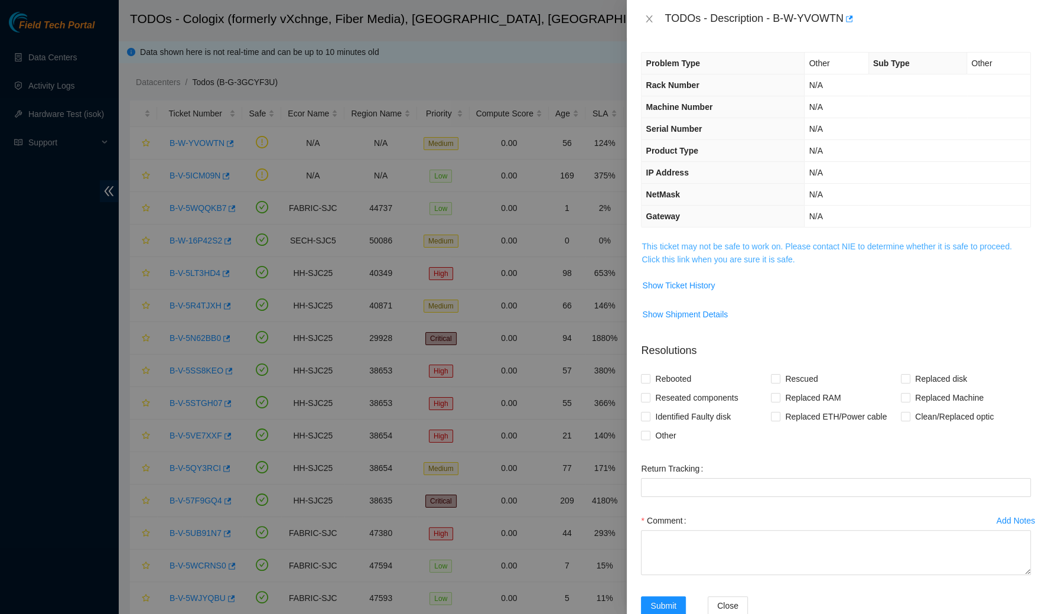
click at [749, 259] on link "This ticket may not be safe to work on. Please contact NIE to determine whether…" at bounding box center [827, 253] width 370 height 22
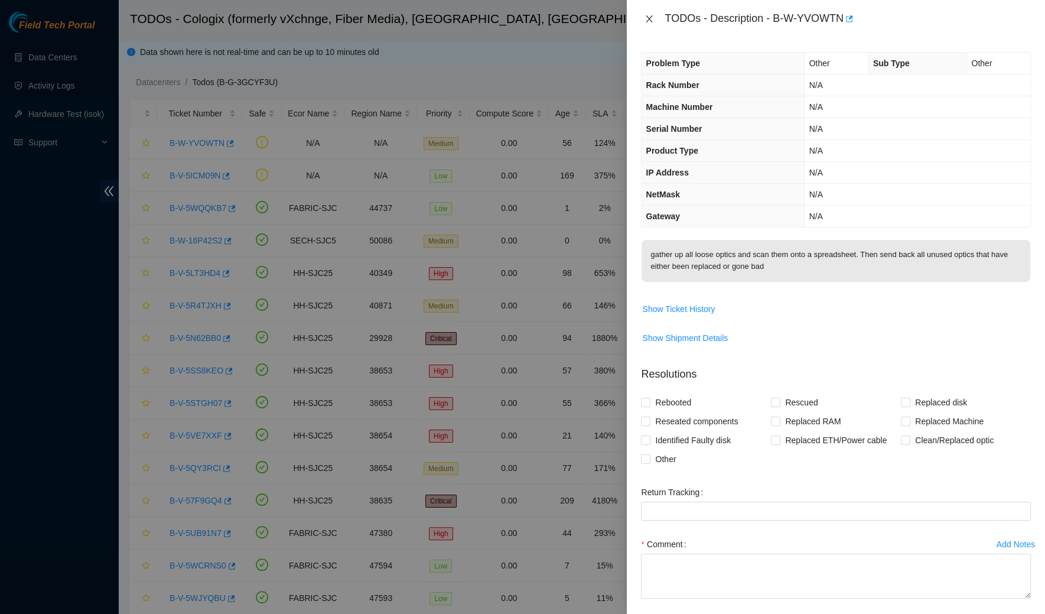
click at [650, 21] on icon "close" at bounding box center [649, 18] width 9 height 9
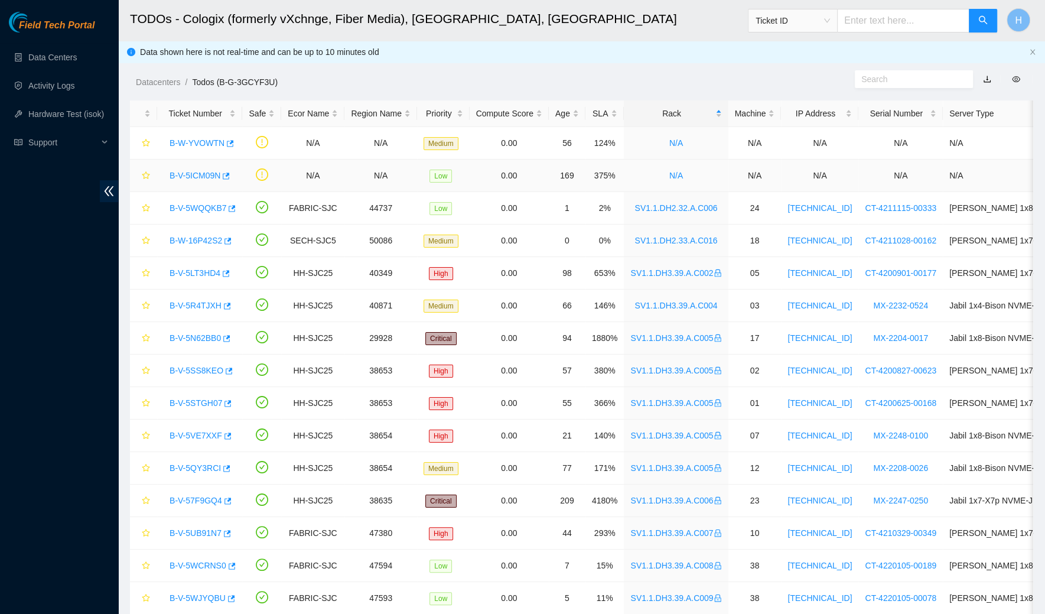
click at [210, 169] on div "B-V-5ICM09N" at bounding box center [200, 175] width 72 height 19
click at [207, 171] on link "B-V-5ICM09N" at bounding box center [195, 175] width 51 height 9
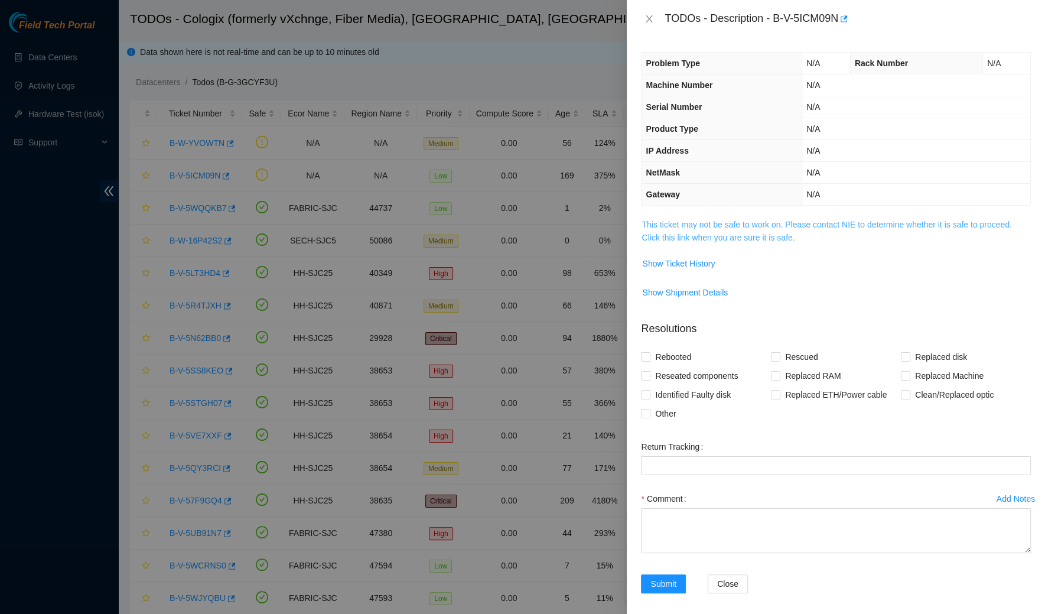
click at [747, 233] on link "This ticket may not be safe to work on. Please contact NIE to determine whether…" at bounding box center [827, 231] width 370 height 22
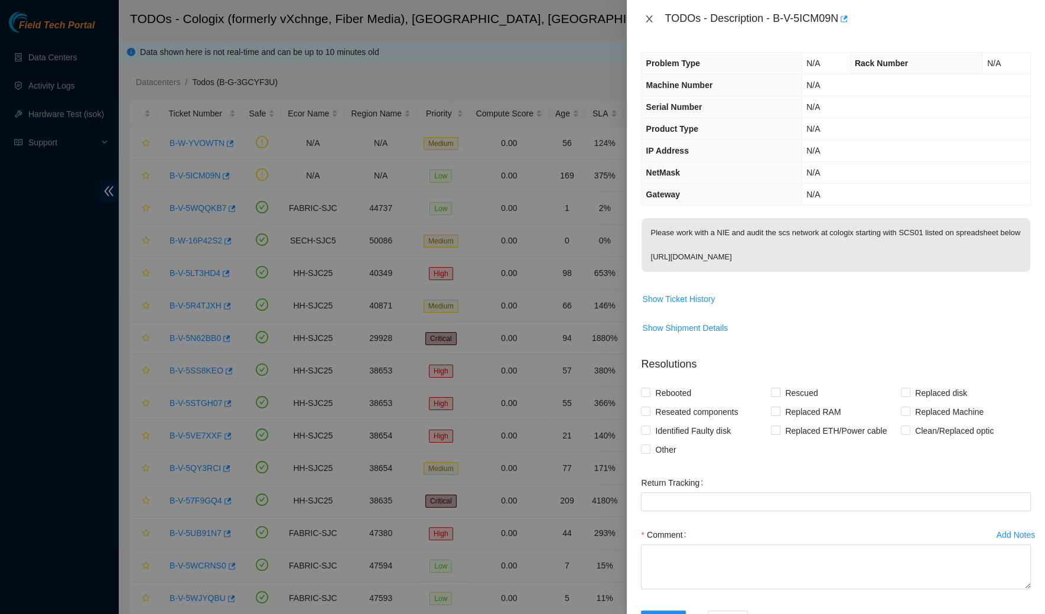
click at [647, 15] on icon "close" at bounding box center [650, 18] width 7 height 7
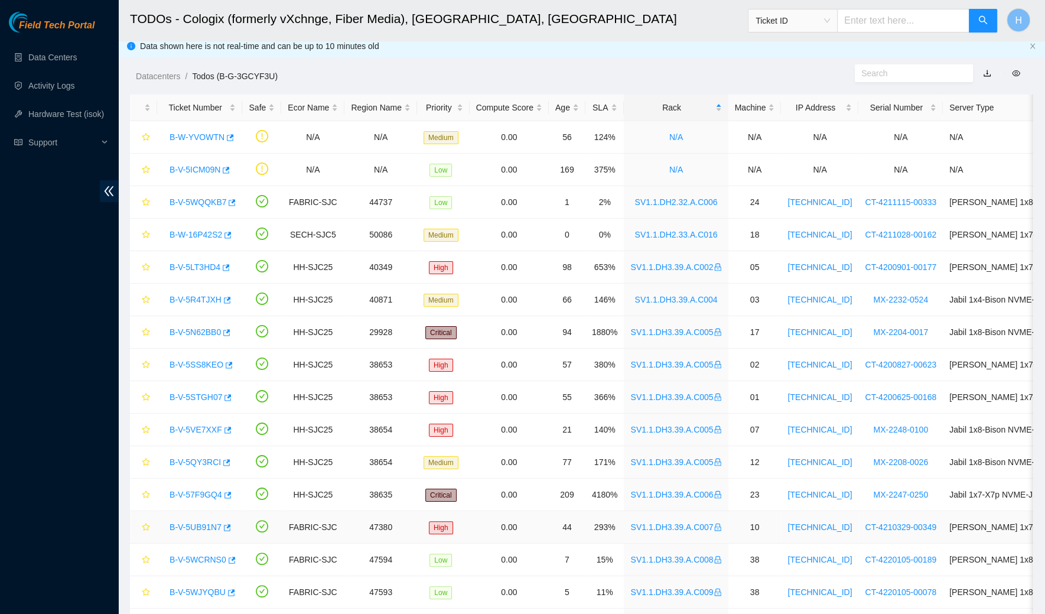
scroll to position [10, 0]
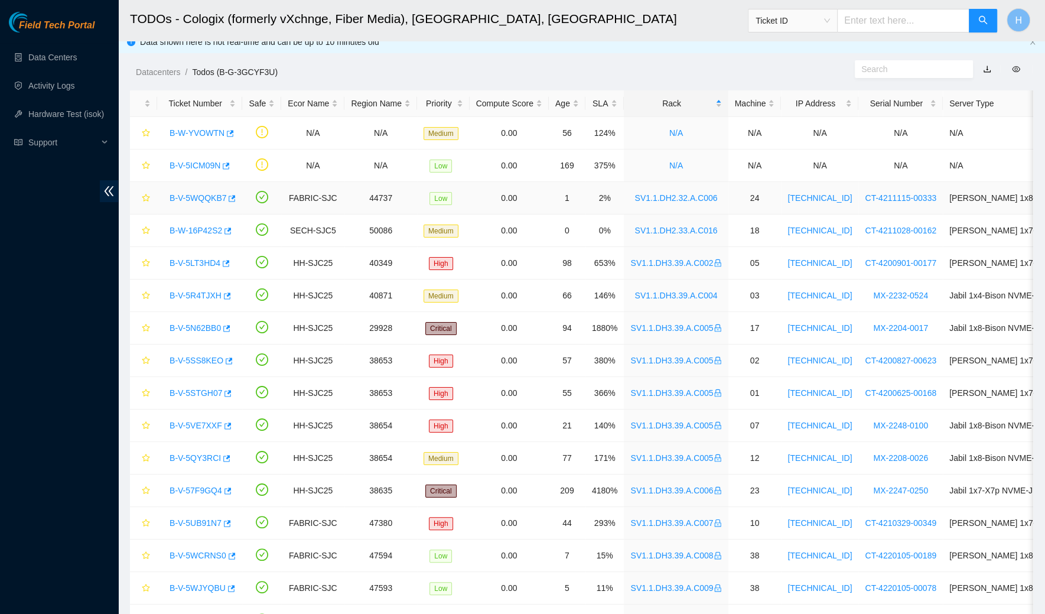
click at [215, 200] on link "B-V-5WQQKB7" at bounding box center [198, 197] width 57 height 9
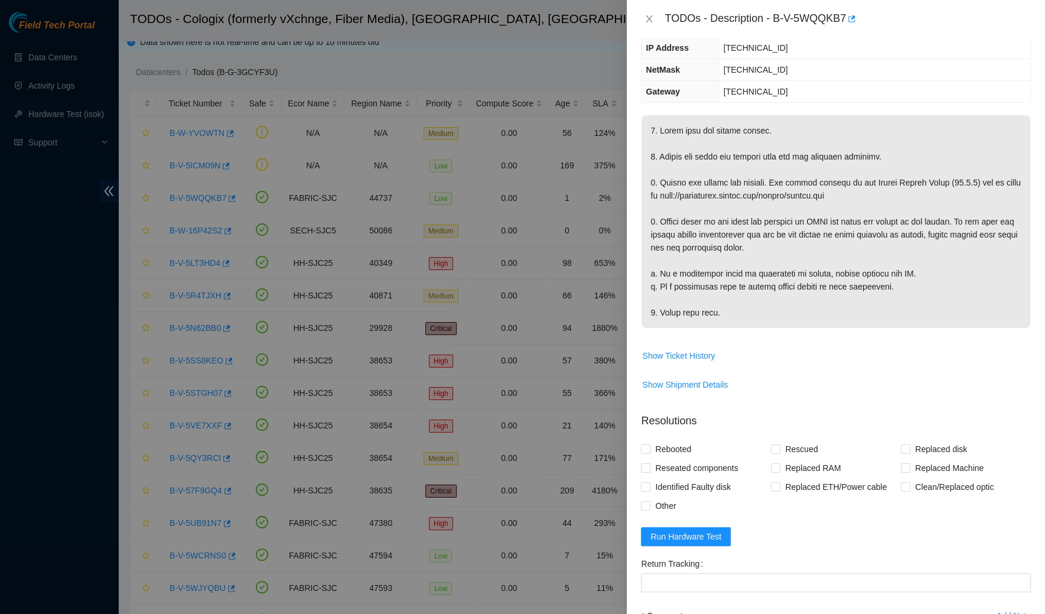
scroll to position [247, 0]
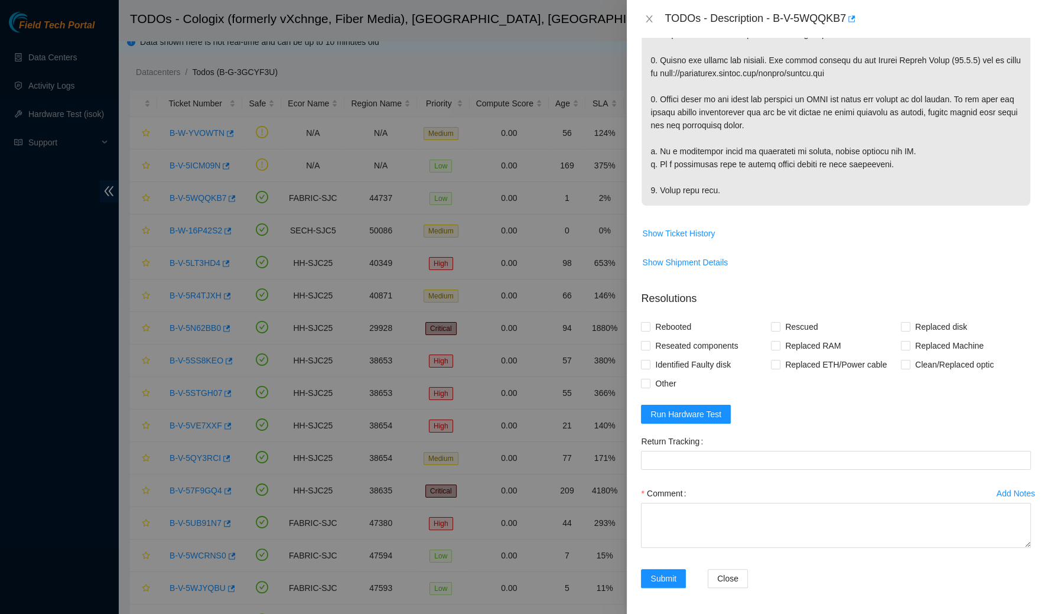
click at [696, 428] on form "Resolutions Rebooted Rescued Replaced disk Reseated components Replaced RAM Rep…" at bounding box center [836, 441] width 390 height 321
click at [693, 411] on span "Run Hardware Test" at bounding box center [686, 414] width 71 height 13
